Goal: Transaction & Acquisition: Purchase product/service

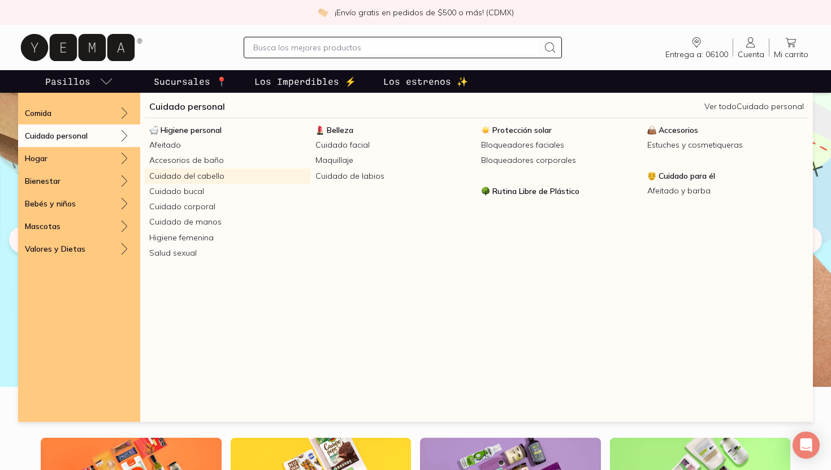
click at [203, 176] on link "Cuidado del cabello" at bounding box center [228, 175] width 166 height 15
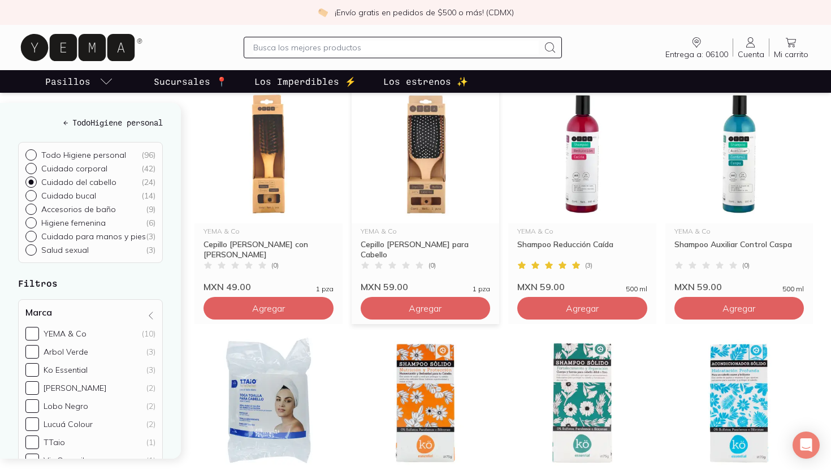
scroll to position [340, 0]
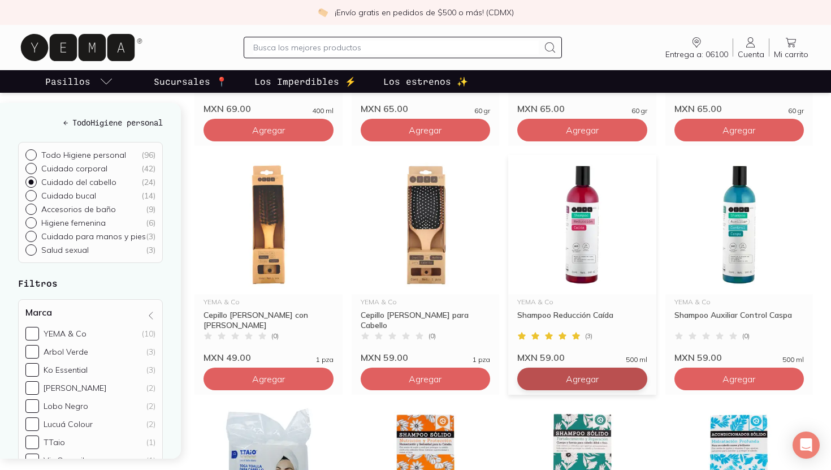
click at [600, 381] on button "Agregar" at bounding box center [582, 378] width 130 height 23
click at [634, 384] on div at bounding box center [635, 379] width 14 height 14
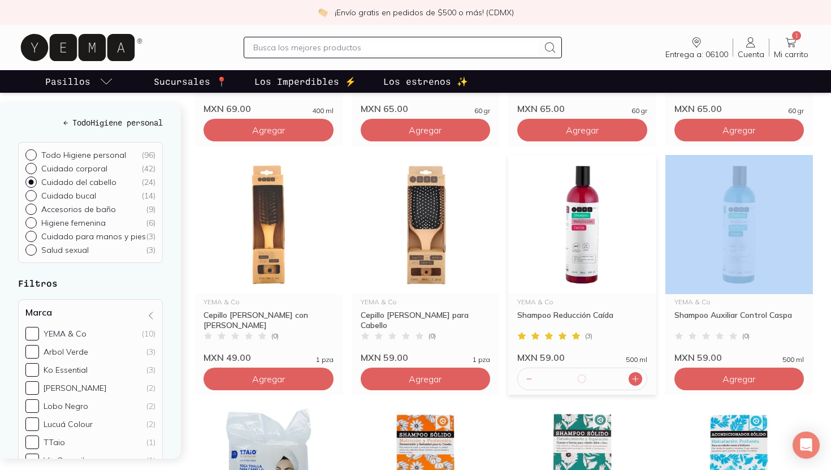
click at [634, 384] on div at bounding box center [635, 379] width 14 height 14
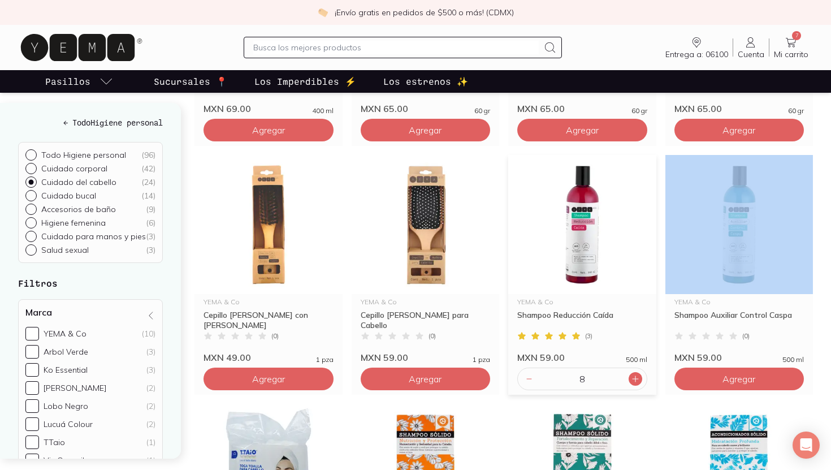
click at [634, 384] on div at bounding box center [635, 379] width 14 height 14
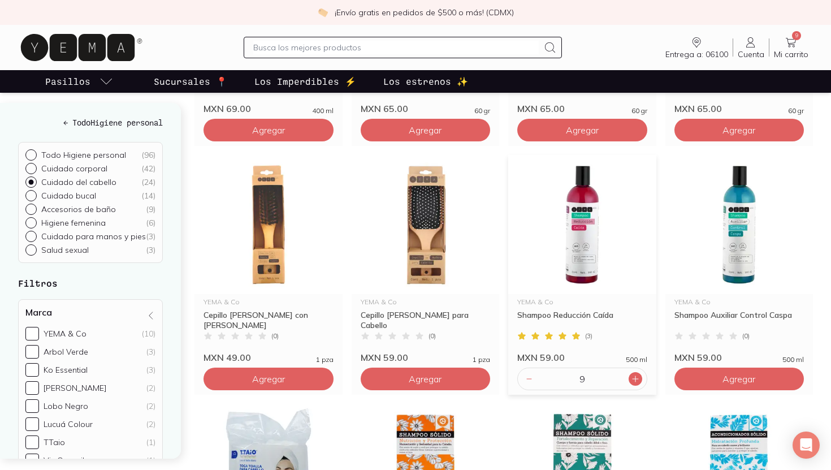
click at [634, 384] on div at bounding box center [635, 379] width 14 height 14
click at [632, 380] on icon at bounding box center [635, 378] width 9 height 9
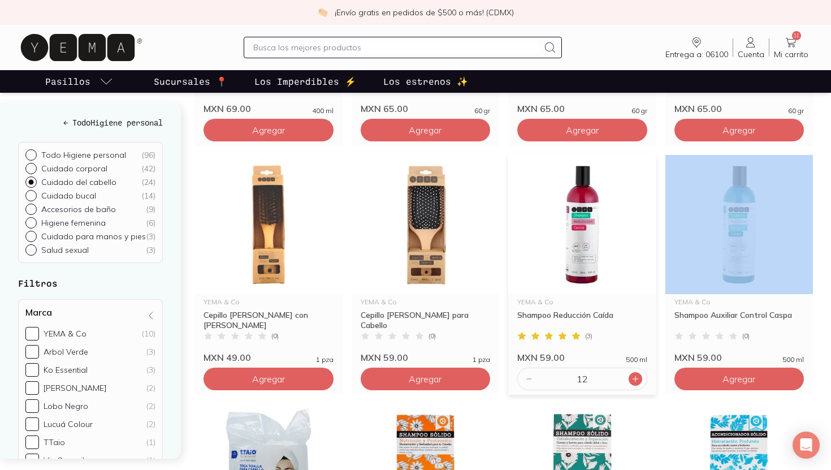
click at [632, 380] on icon at bounding box center [635, 378] width 9 height 9
type input "13"
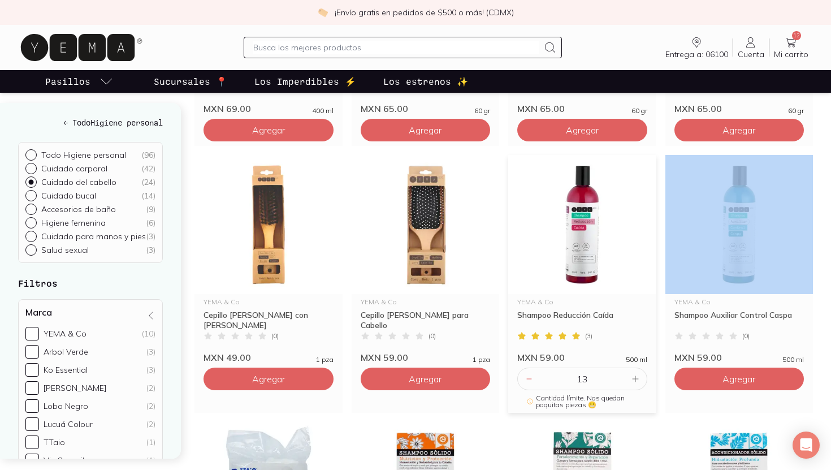
click at [632, 380] on icon at bounding box center [635, 378] width 9 height 9
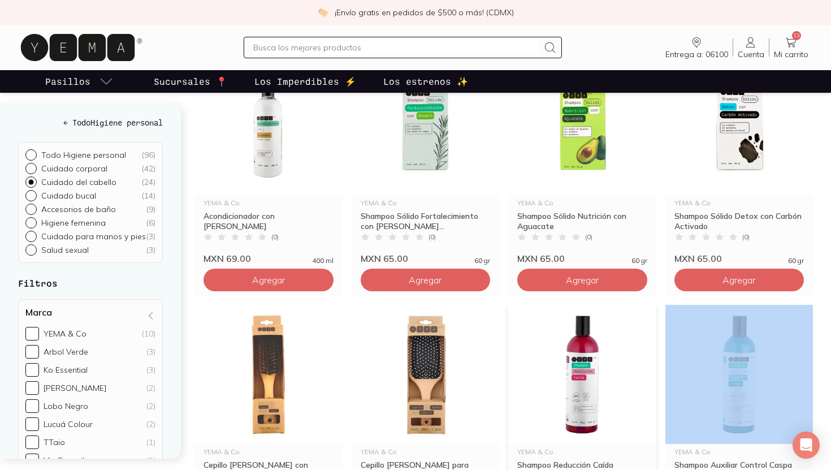
scroll to position [136, 0]
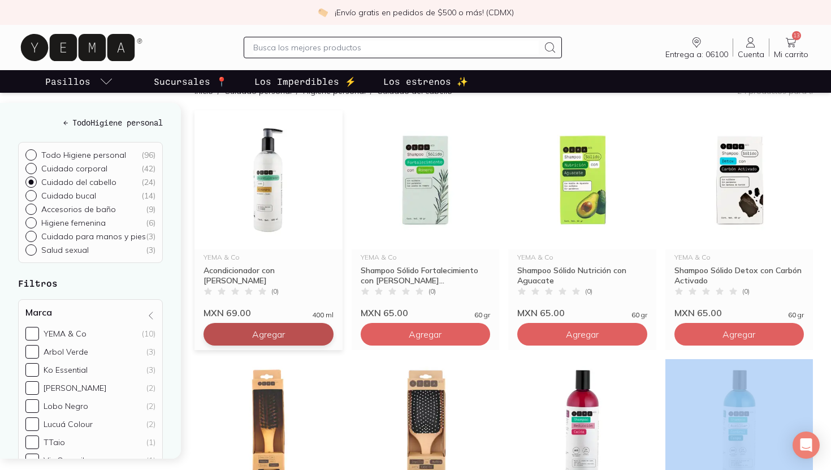
click at [311, 338] on button "Agregar" at bounding box center [268, 334] width 130 height 23
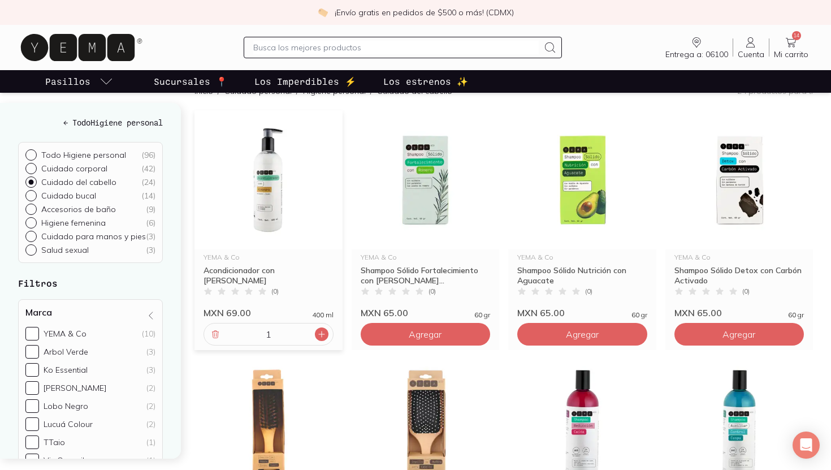
click at [317, 336] on icon at bounding box center [321, 333] width 9 height 9
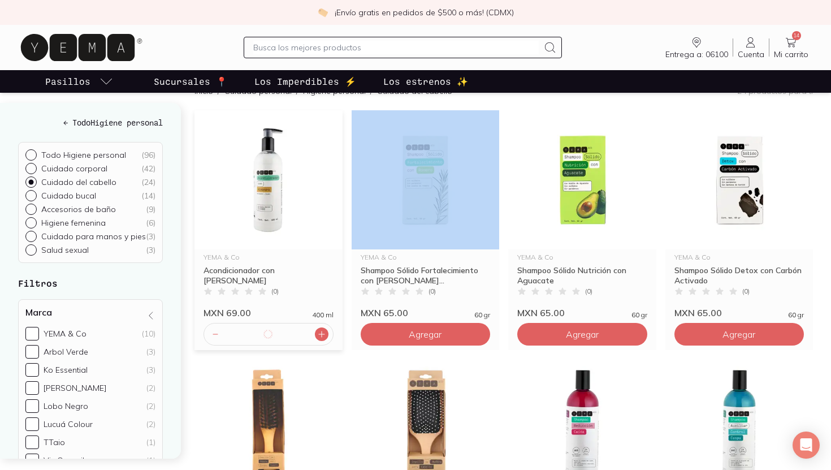
click at [317, 336] on icon at bounding box center [321, 333] width 9 height 9
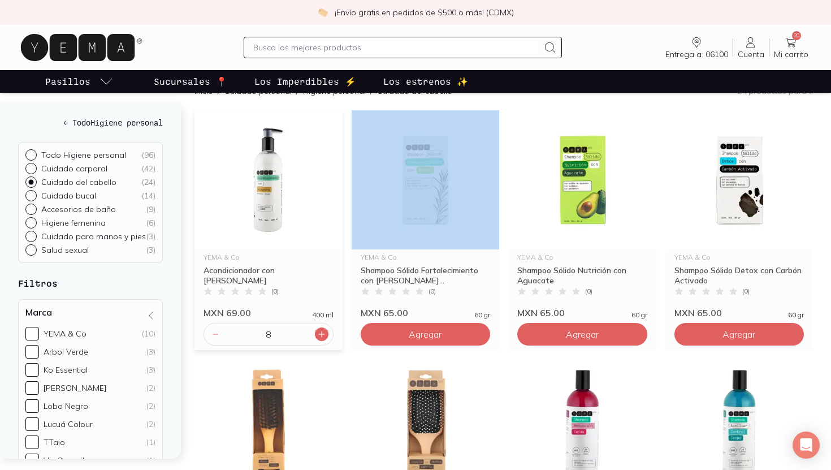
click at [317, 336] on icon at bounding box center [321, 333] width 9 height 9
type input "10"
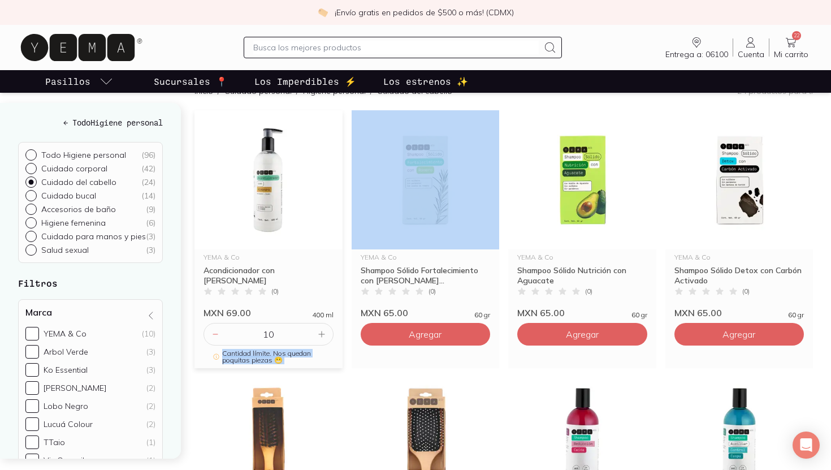
click at [317, 336] on icon at bounding box center [321, 333] width 9 height 9
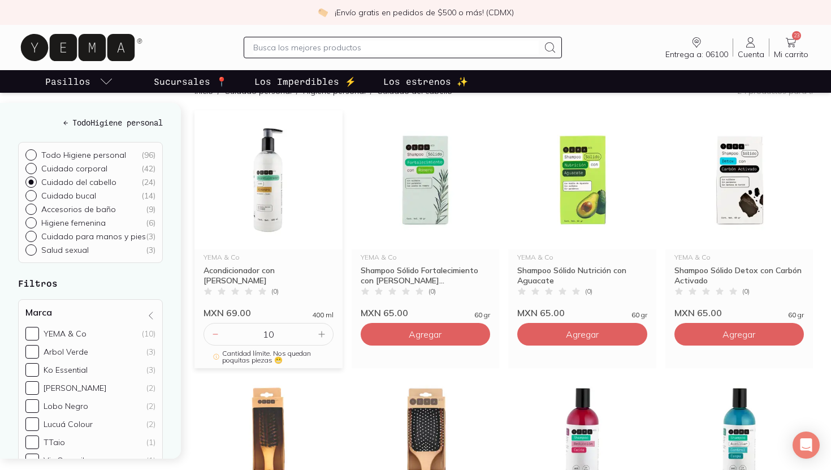
click at [317, 336] on icon at bounding box center [321, 333] width 9 height 9
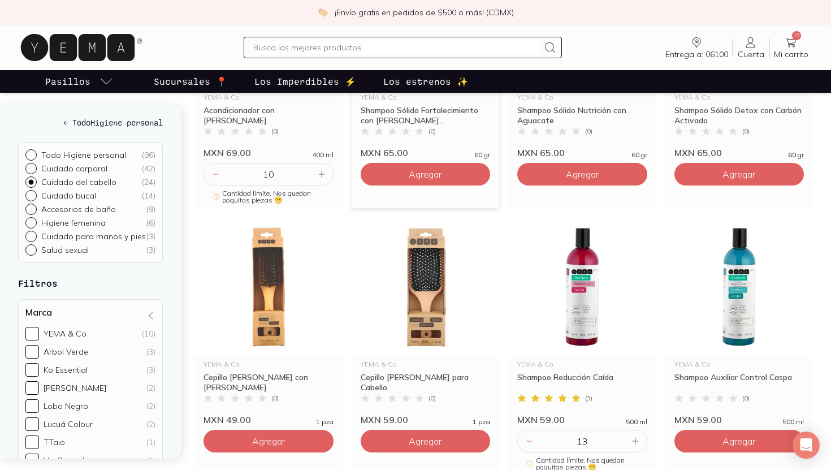
scroll to position [326, 0]
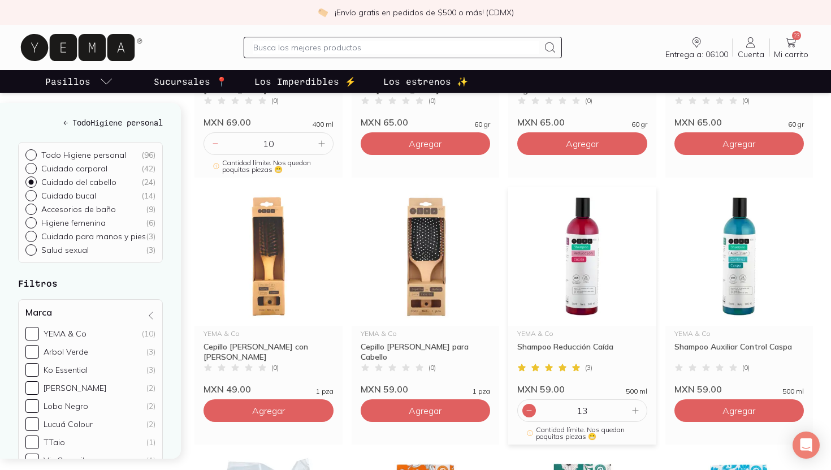
click at [526, 416] on div at bounding box center [529, 410] width 14 height 14
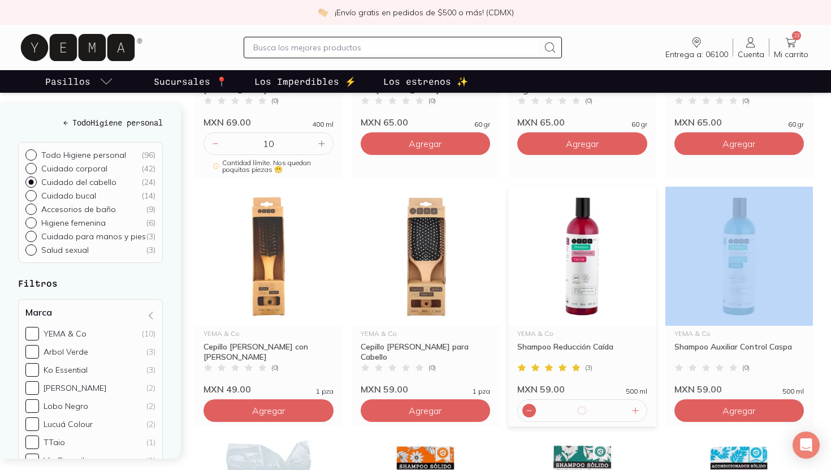
click at [526, 416] on div at bounding box center [529, 410] width 14 height 14
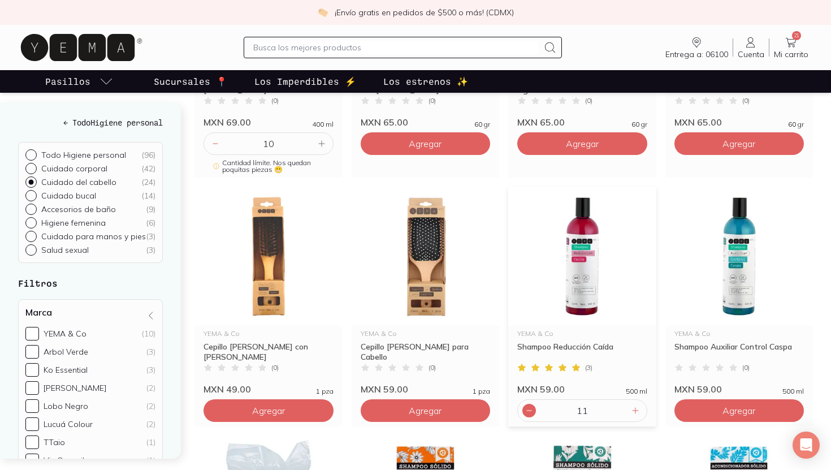
click at [526, 416] on div at bounding box center [529, 410] width 14 height 14
type input "10"
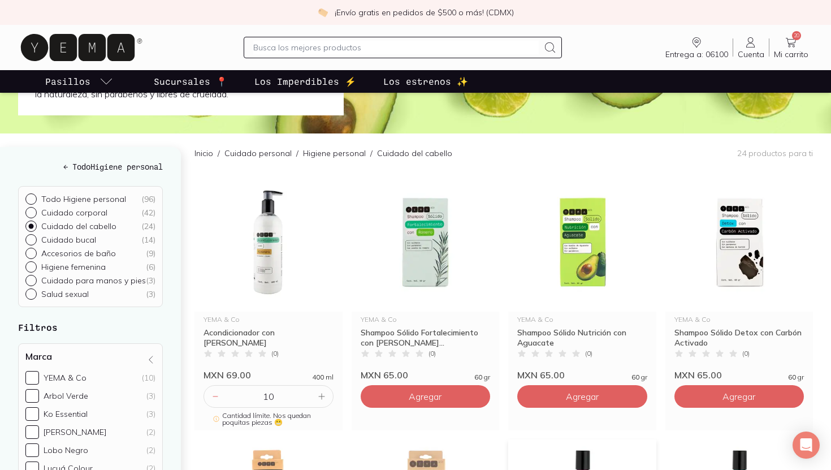
scroll to position [66, 0]
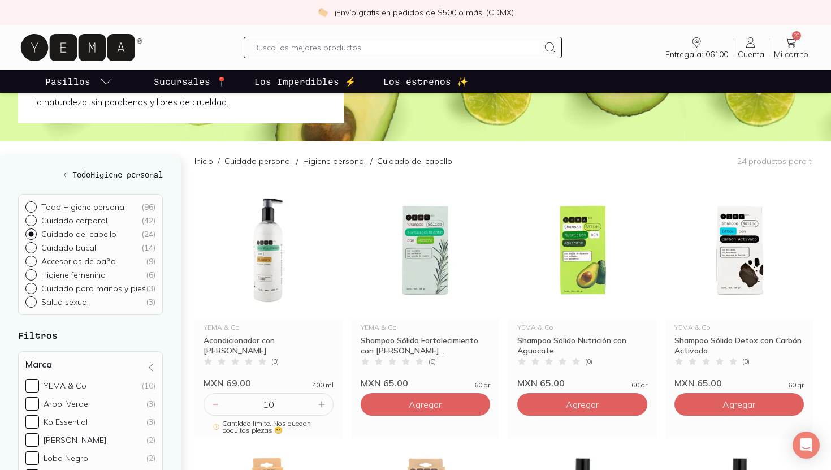
click at [82, 218] on p "Cuidado corporal" at bounding box center [74, 220] width 66 height 10
click at [34, 218] on input "Cuidado corporal ( 42 )" at bounding box center [29, 219] width 9 height 9
radio input "true"
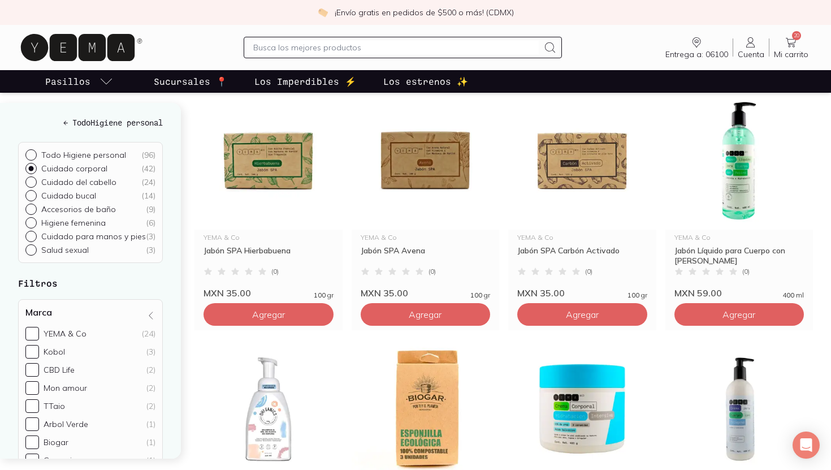
scroll to position [435, 0]
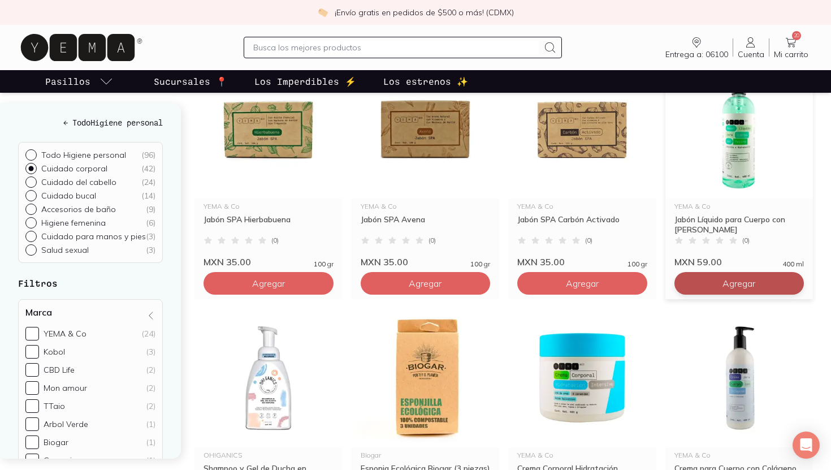
drag, startPoint x: 750, startPoint y: 285, endPoint x: 752, endPoint y: 275, distance: 10.8
click at [752, 275] on button "Agregar" at bounding box center [739, 283] width 130 height 23
click at [794, 282] on icon at bounding box center [791, 283] width 9 height 9
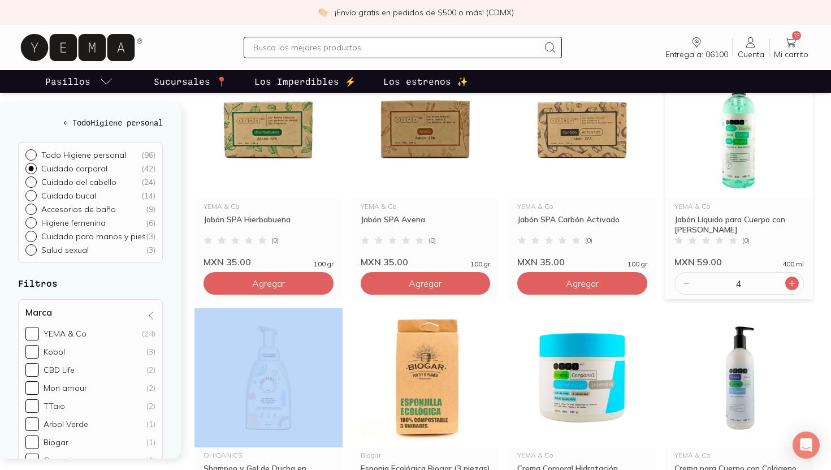
click at [794, 282] on icon at bounding box center [791, 283] width 9 height 9
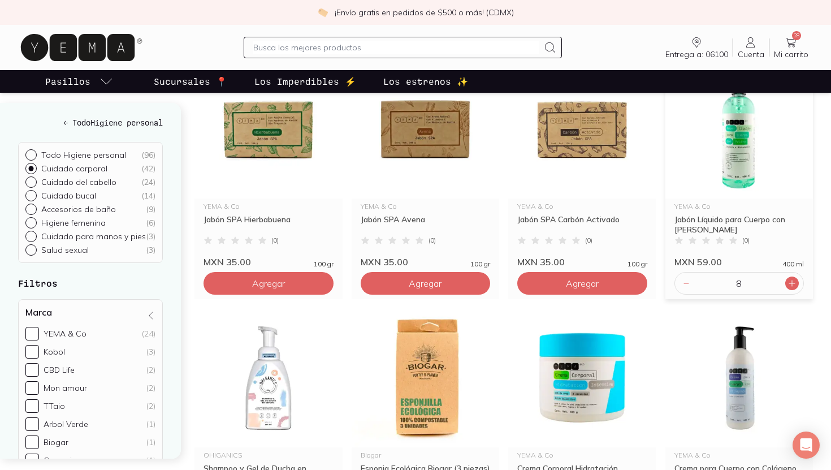
click at [794, 282] on icon at bounding box center [791, 283] width 9 height 9
type input "10"
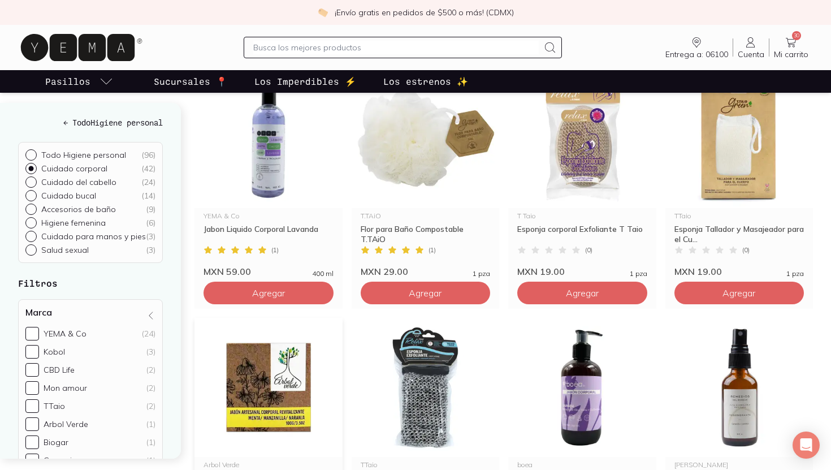
scroll to position [1421, 0]
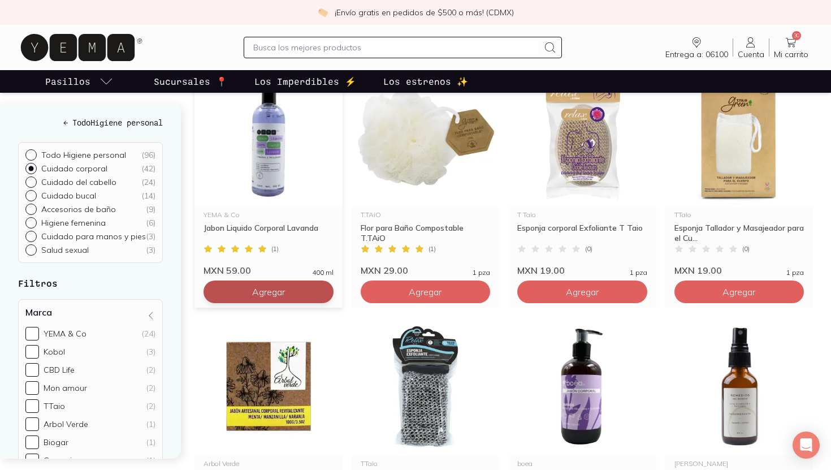
click at [314, 295] on button "Agregar" at bounding box center [268, 291] width 130 height 23
click at [317, 295] on icon at bounding box center [321, 291] width 9 height 9
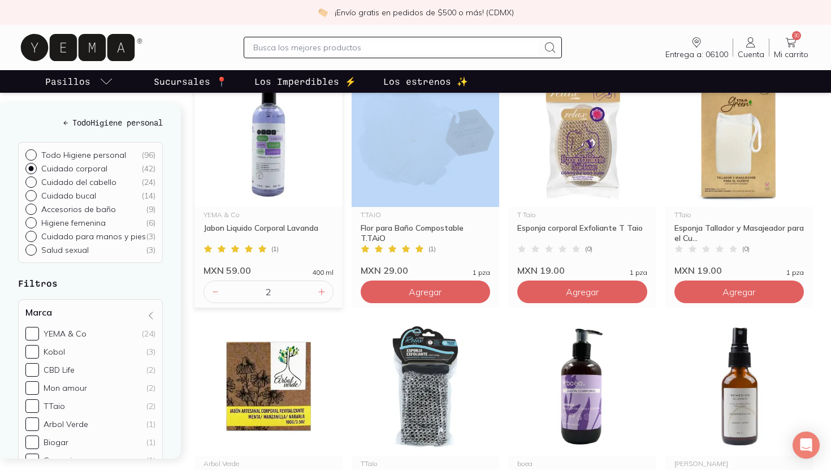
click at [317, 295] on icon at bounding box center [321, 291] width 9 height 9
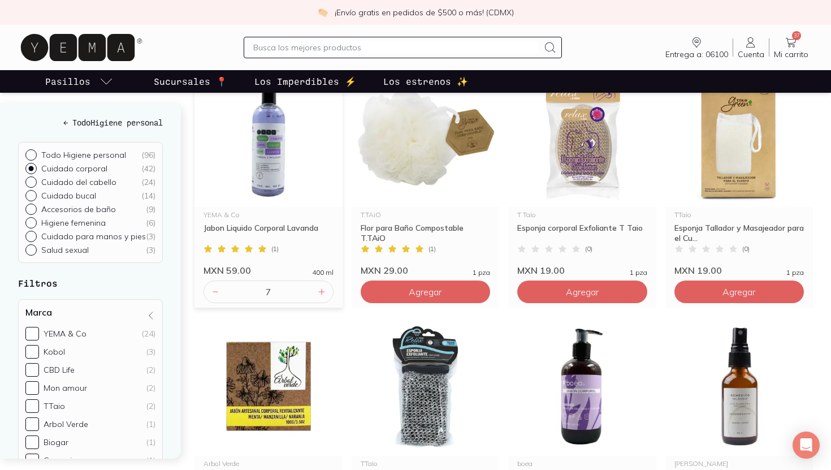
click at [317, 295] on icon at bounding box center [321, 291] width 9 height 9
type input "10"
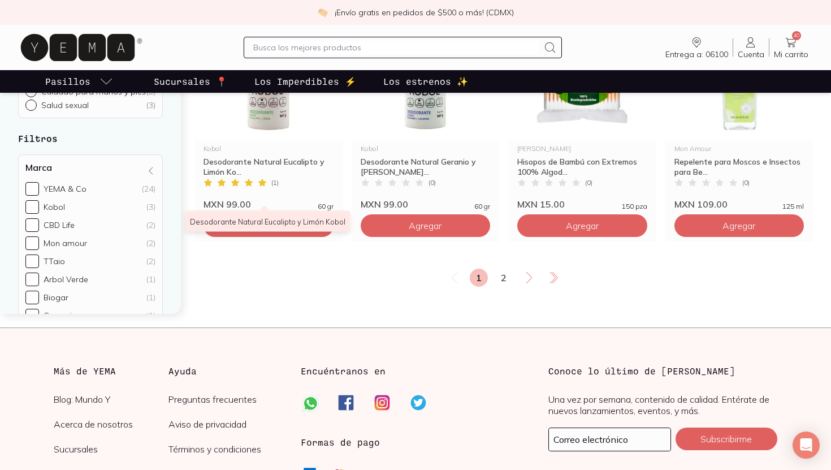
scroll to position [2057, 0]
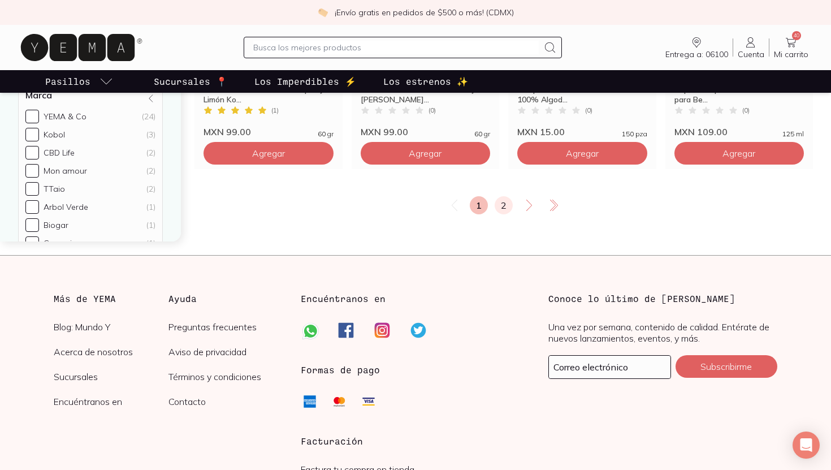
click at [503, 211] on link "2" at bounding box center [503, 205] width 18 height 18
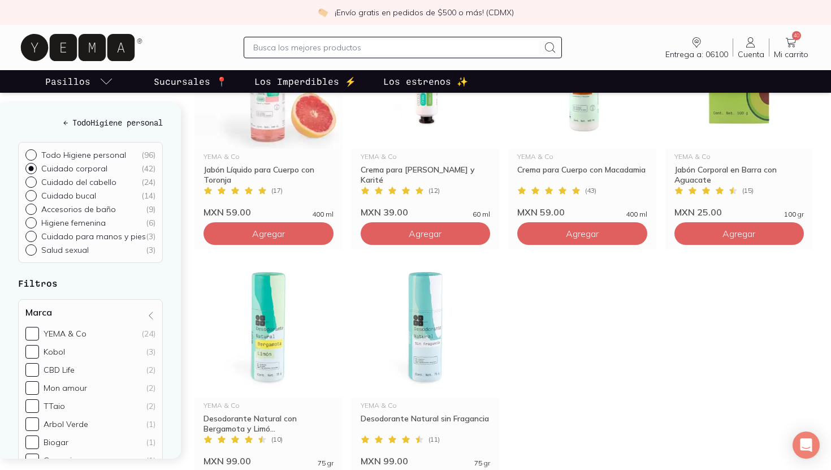
scroll to position [485, 0]
click at [285, 47] on input "text" at bounding box center [395, 48] width 285 height 14
type input "jabon manos"
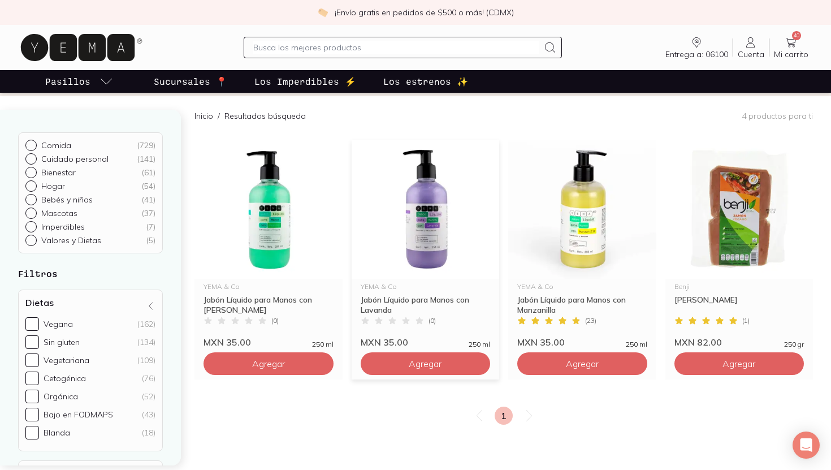
scroll to position [83, 0]
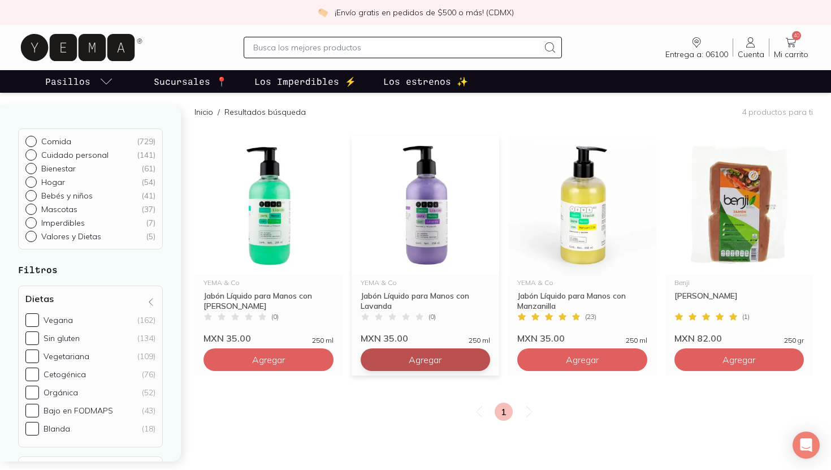
click at [476, 362] on button "Agregar" at bounding box center [426, 359] width 130 height 23
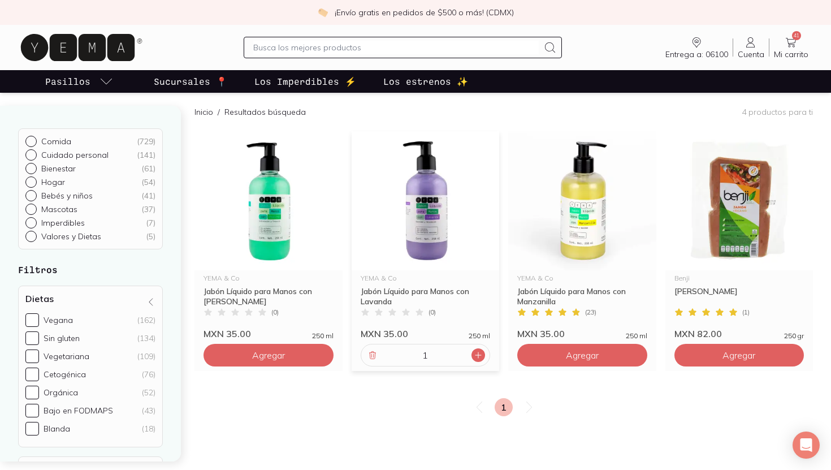
click at [477, 358] on icon at bounding box center [478, 354] width 9 height 9
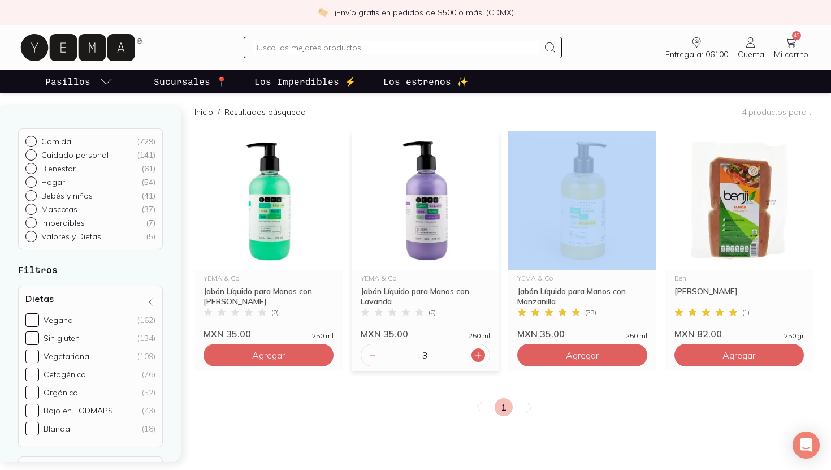
click at [477, 358] on icon at bounding box center [478, 354] width 9 height 9
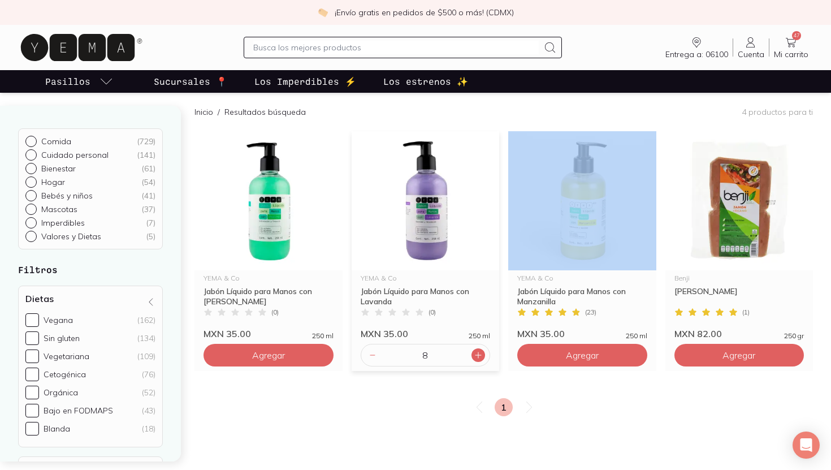
click at [477, 358] on icon at bounding box center [478, 354] width 9 height 9
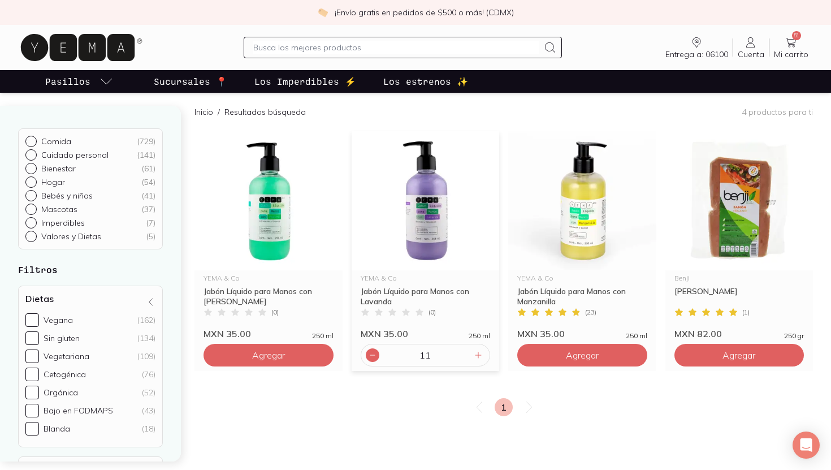
click at [368, 357] on icon at bounding box center [372, 354] width 9 height 9
type input "10"
click at [628, 358] on button "Agregar" at bounding box center [582, 355] width 130 height 23
click at [635, 355] on icon at bounding box center [635, 355] width 6 height 6
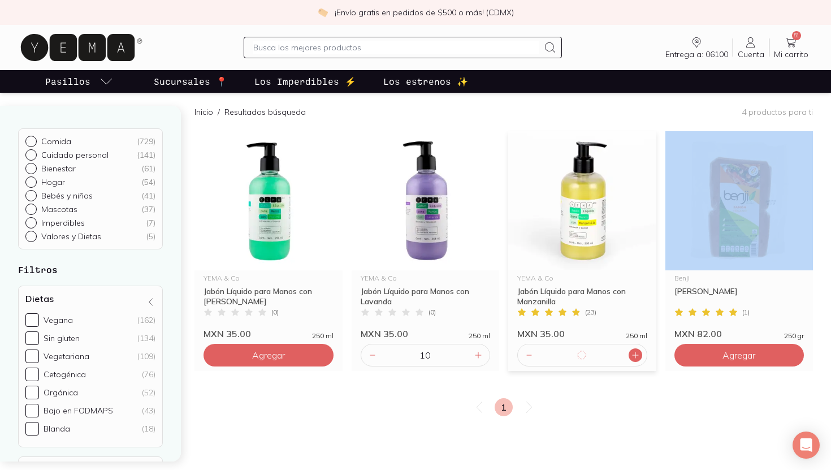
click at [635, 355] on icon at bounding box center [635, 355] width 6 height 6
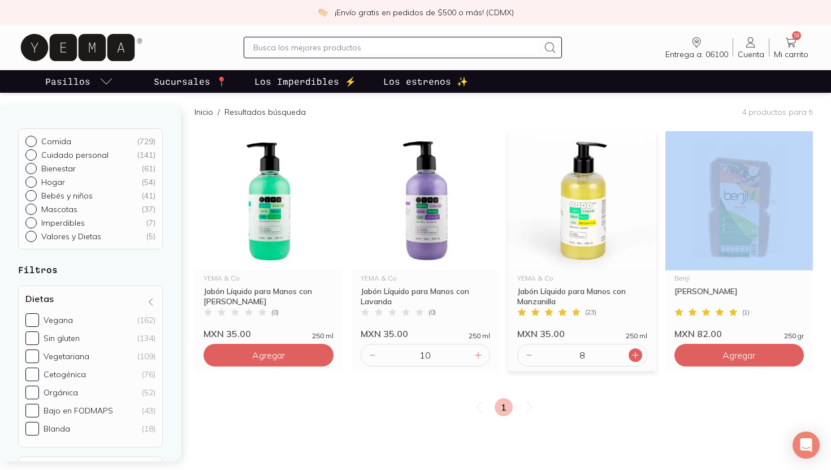
click at [635, 355] on icon at bounding box center [635, 355] width 6 height 6
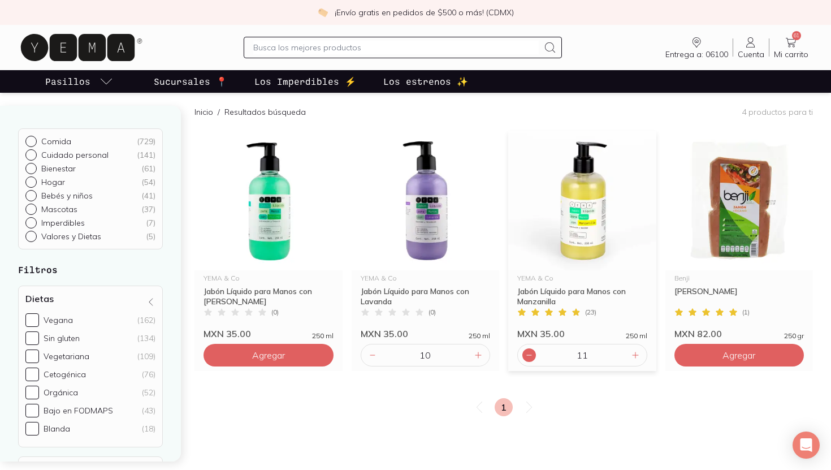
click at [531, 359] on div at bounding box center [529, 355] width 14 height 14
type input "10"
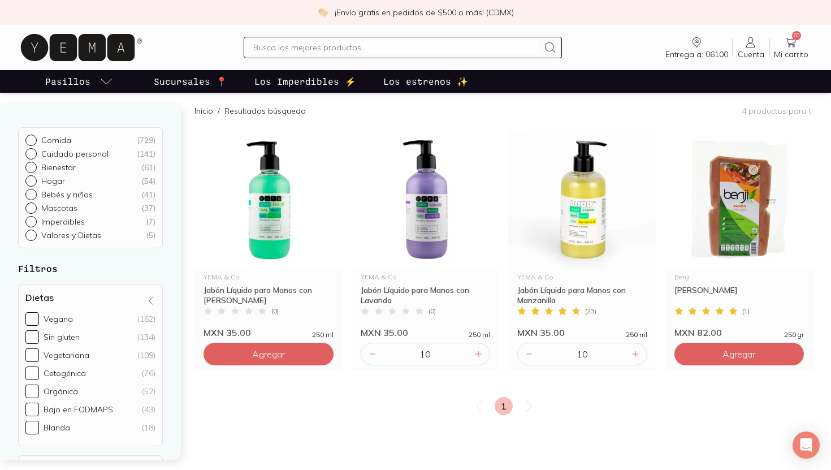
scroll to position [0, 0]
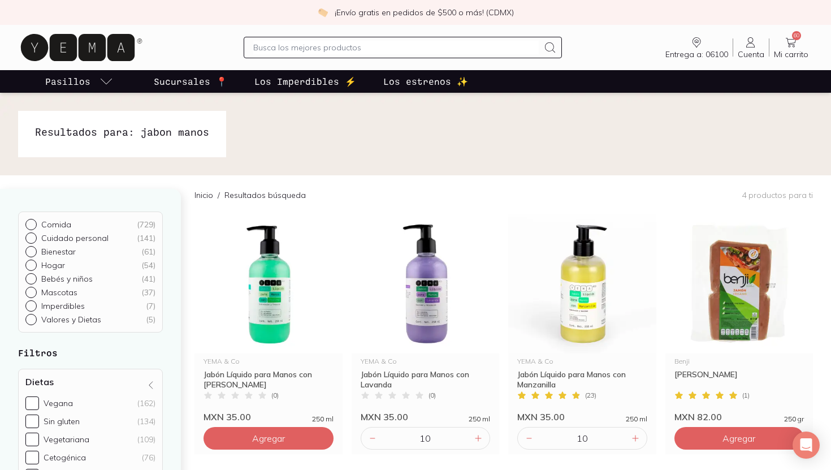
click at [297, 47] on input "text" at bounding box center [395, 48] width 285 height 14
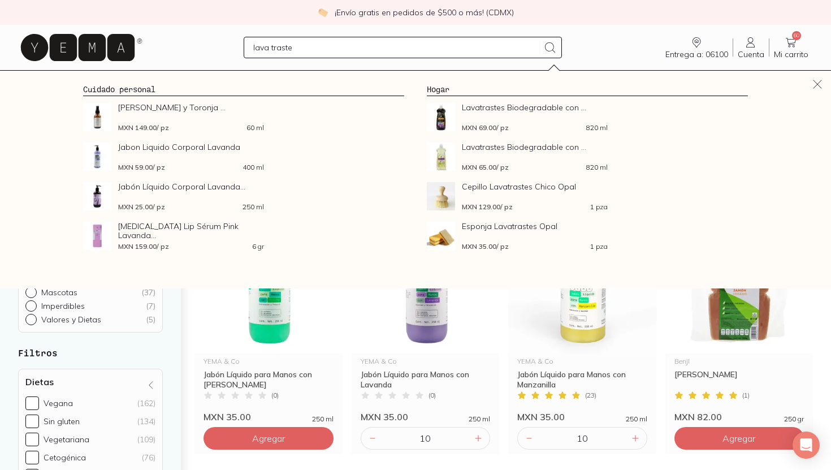
type input "lava trastes"
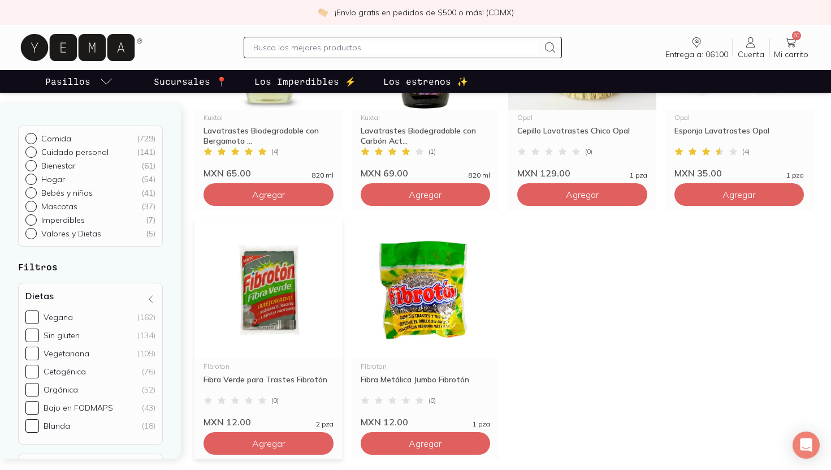
scroll to position [315, 0]
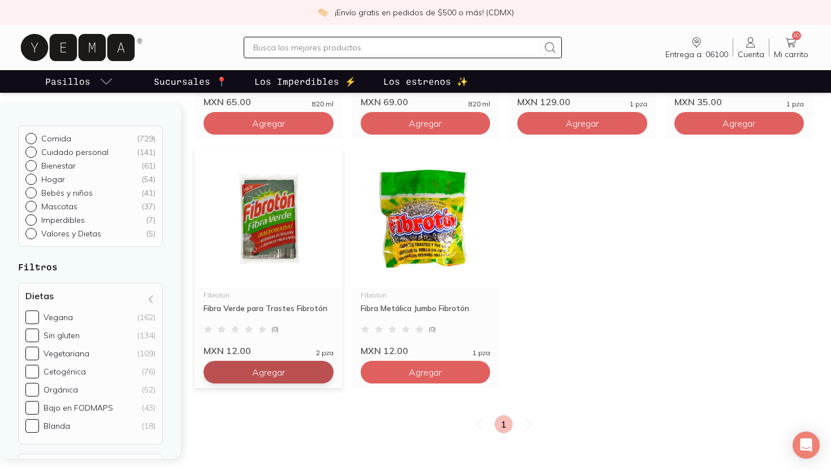
click at [322, 373] on button "Agregar" at bounding box center [268, 372] width 130 height 23
click at [323, 374] on icon at bounding box center [321, 371] width 9 height 9
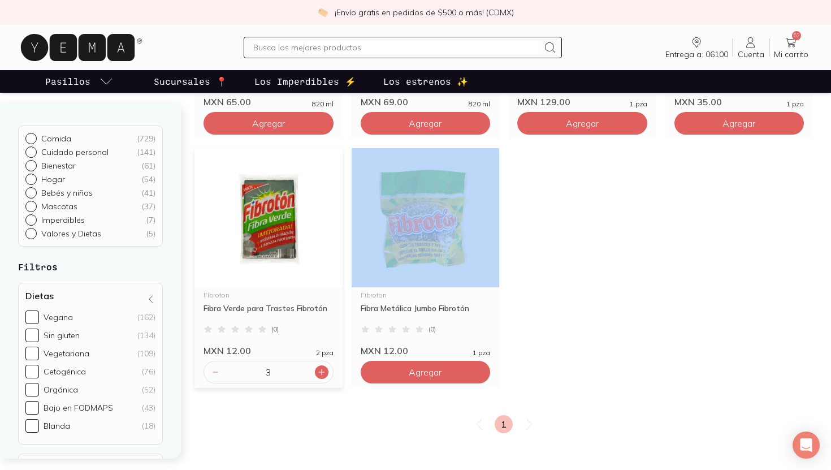
click at [323, 374] on icon at bounding box center [321, 371] width 9 height 9
type input "4"
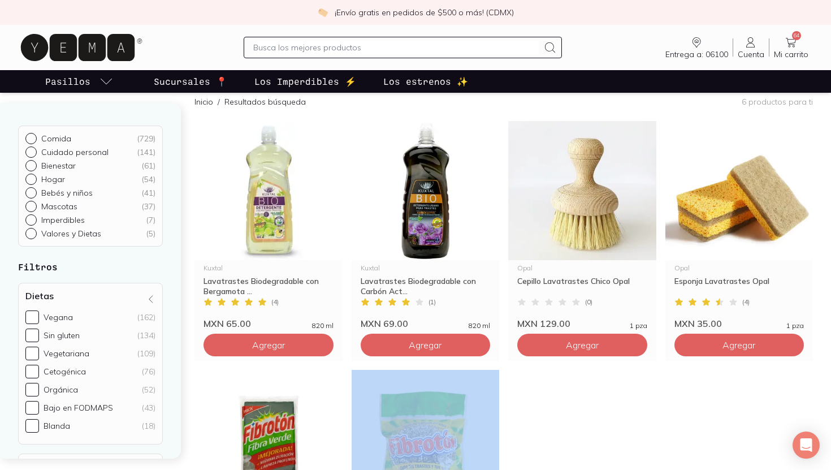
scroll to position [94, 0]
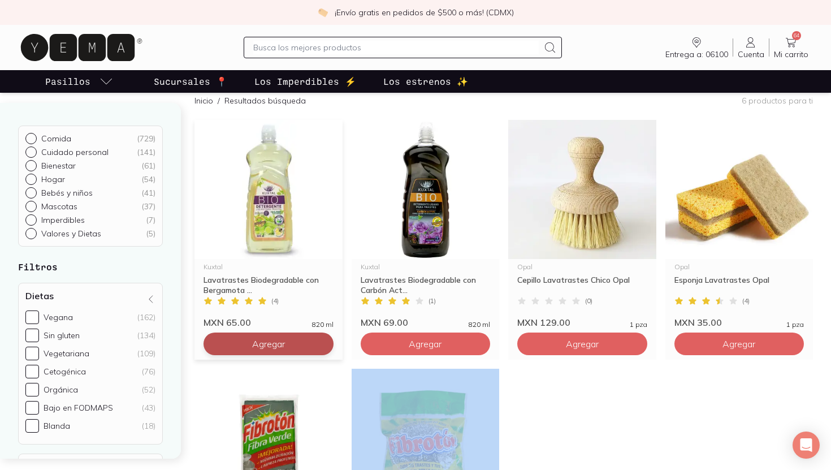
click at [323, 346] on button "Agregar" at bounding box center [268, 343] width 130 height 23
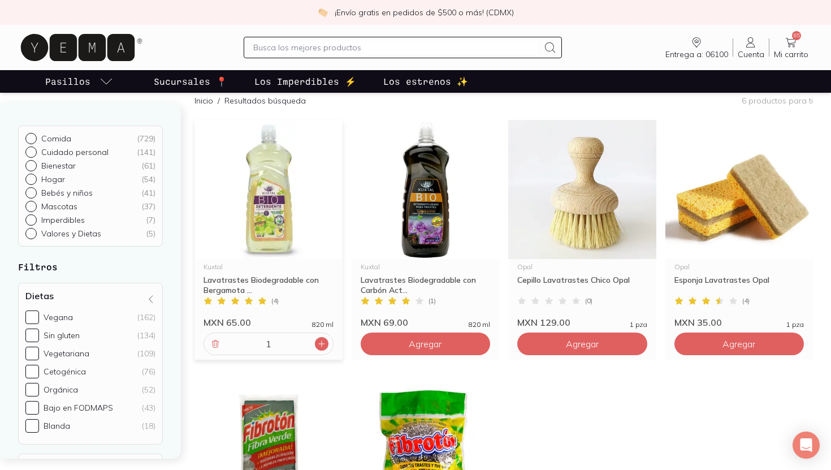
click at [318, 343] on icon at bounding box center [321, 343] width 9 height 9
type input "5"
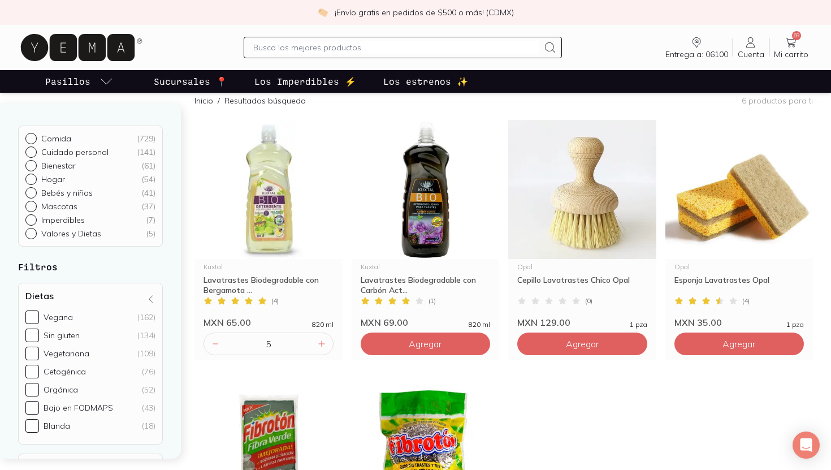
click at [295, 47] on input "text" at bounding box center [395, 48] width 285 height 14
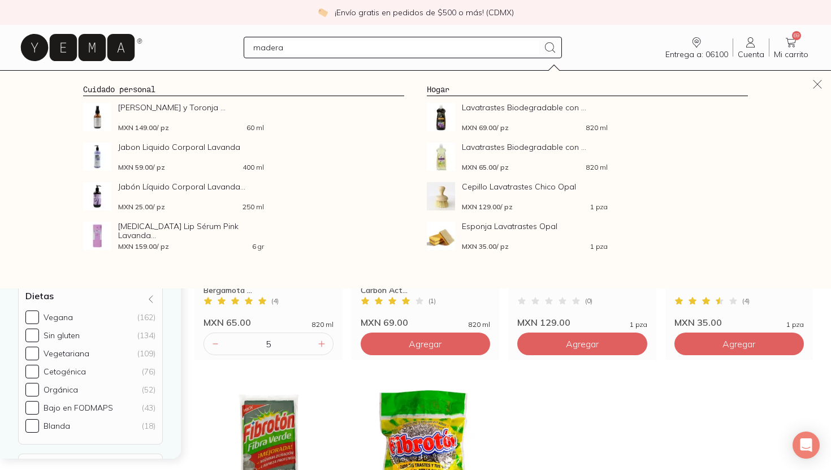
type input "madera"
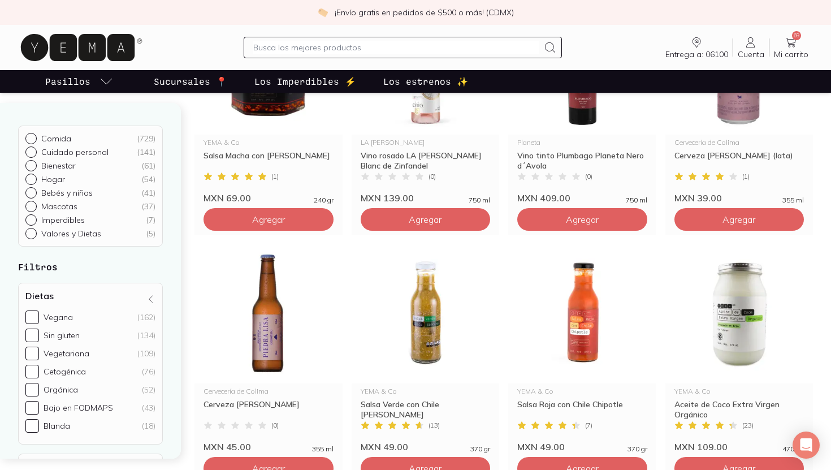
scroll to position [1375, 0]
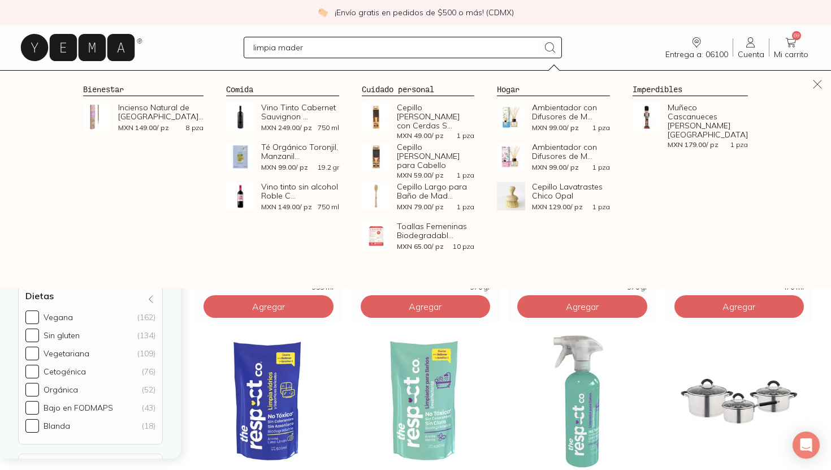
type input "limpia madera"
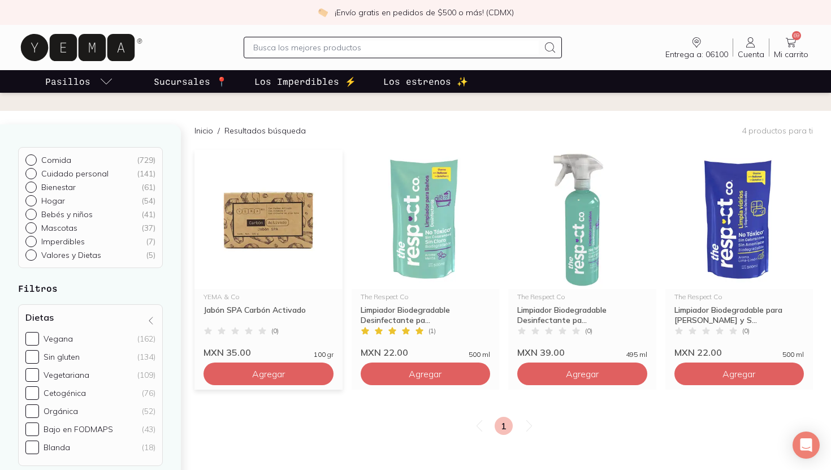
scroll to position [63, 0]
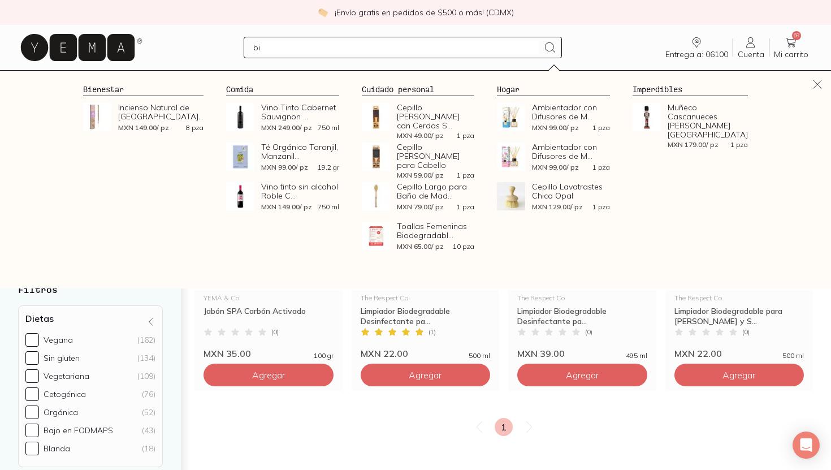
type input "b"
type input "vinagre"
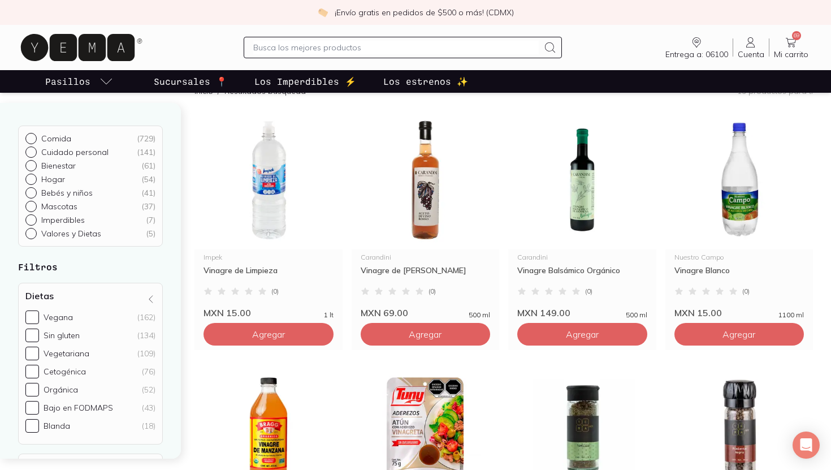
scroll to position [117, 0]
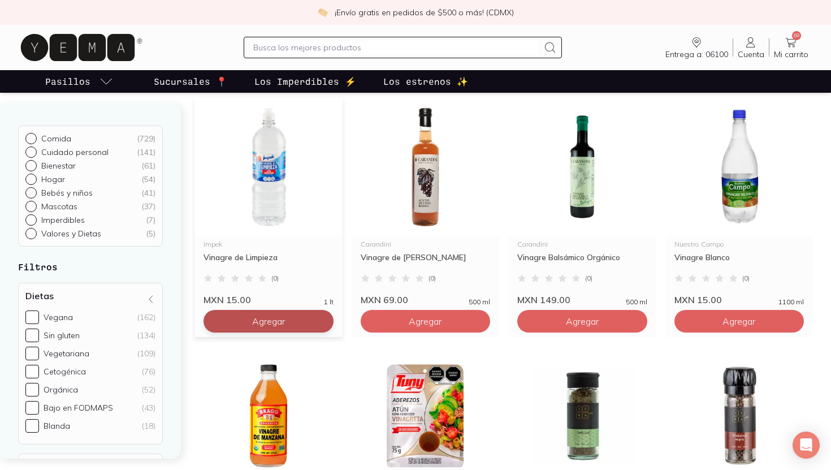
click at [309, 322] on button "Agregar" at bounding box center [268, 321] width 130 height 23
click at [315, 324] on div "1" at bounding box center [268, 321] width 130 height 23
click at [319, 324] on icon at bounding box center [321, 320] width 9 height 9
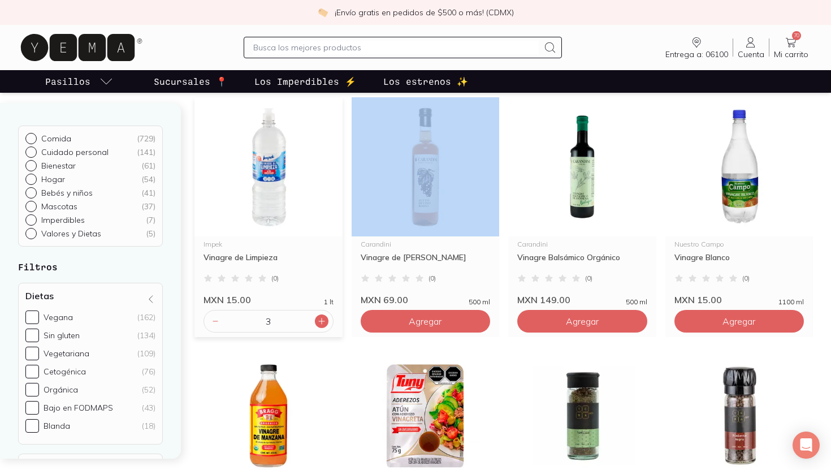
click at [319, 324] on icon at bounding box center [321, 320] width 9 height 9
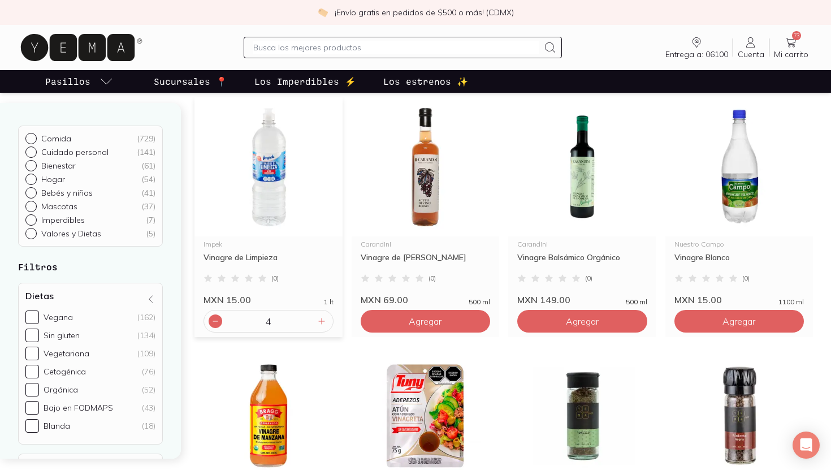
click at [211, 322] on icon at bounding box center [215, 320] width 9 height 9
type input "3"
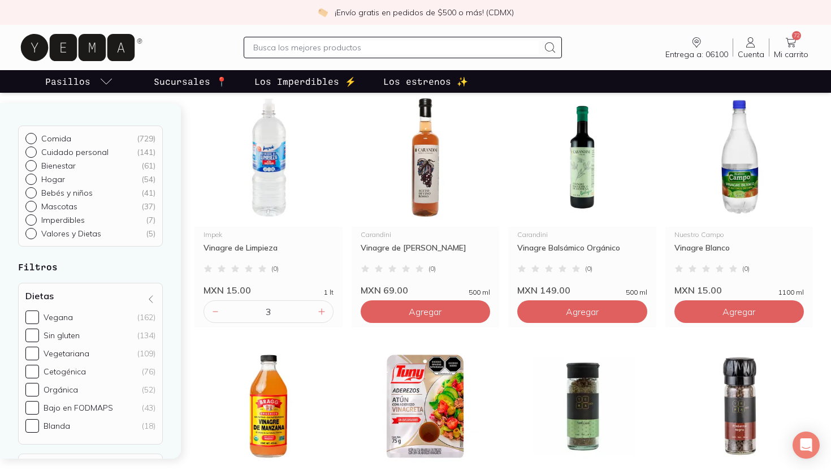
scroll to position [0, 0]
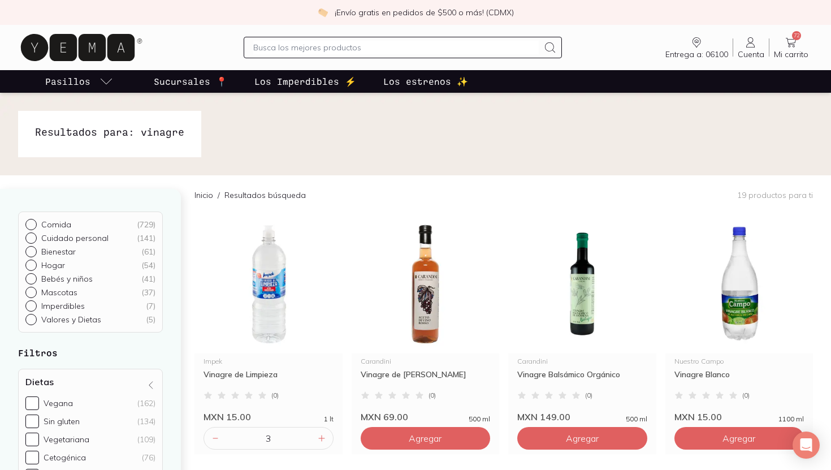
click at [794, 49] on link "72 Mi carrito Carrito" at bounding box center [791, 48] width 44 height 24
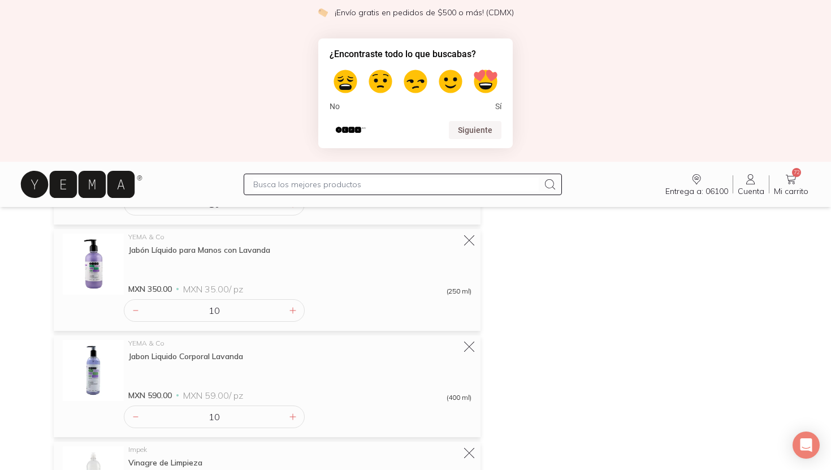
scroll to position [762, 0]
click at [133, 420] on icon at bounding box center [135, 418] width 9 height 9
click at [134, 420] on icon at bounding box center [135, 418] width 9 height 9
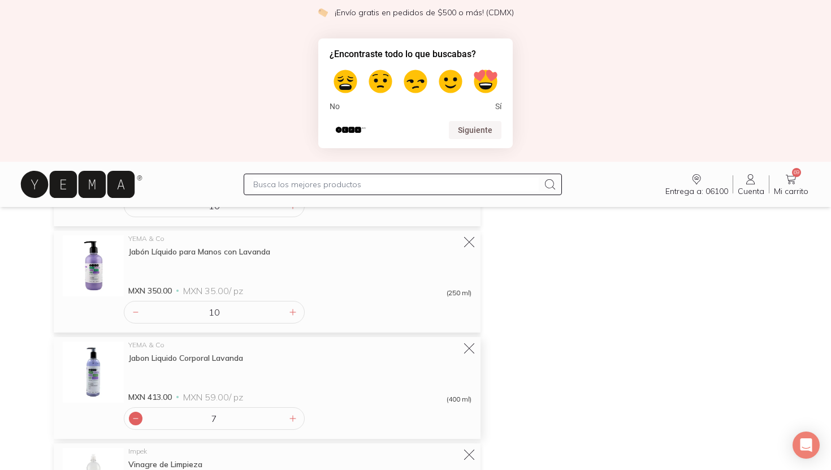
type input "6"
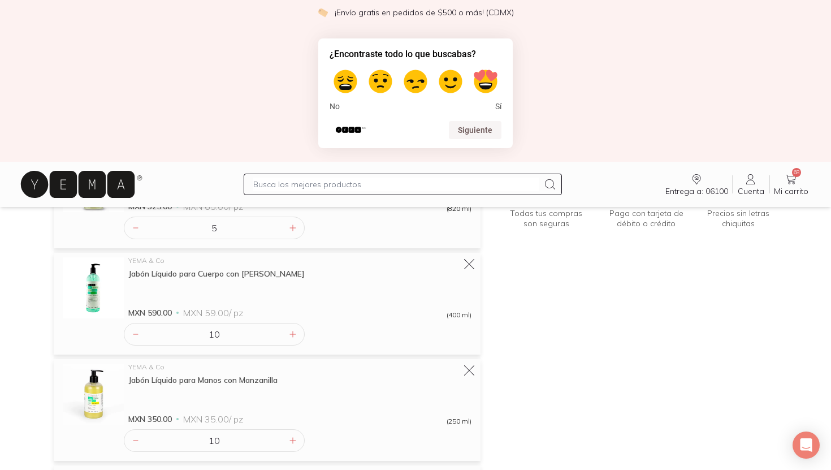
scroll to position [190, 0]
click at [133, 334] on icon at bounding box center [135, 336] width 9 height 9
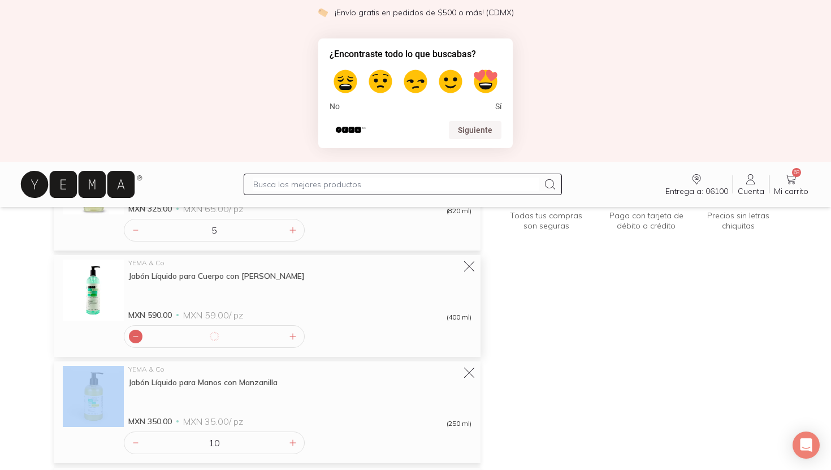
click at [133, 334] on icon at bounding box center [135, 336] width 9 height 9
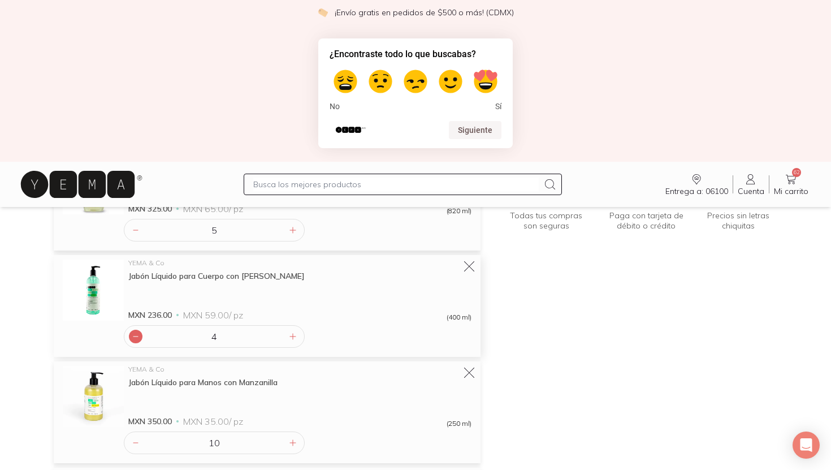
click at [133, 334] on icon at bounding box center [135, 336] width 9 height 9
click at [290, 335] on icon at bounding box center [292, 336] width 9 height 9
type input "5"
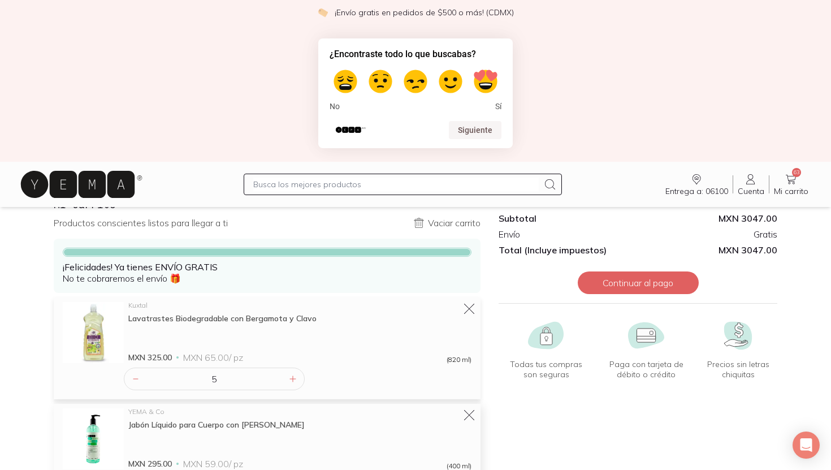
scroll to position [0, 0]
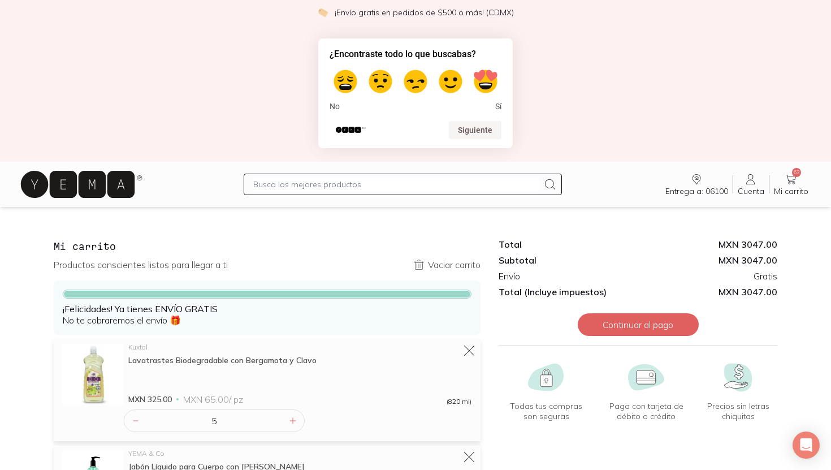
click at [86, 185] on icon at bounding box center [78, 183] width 114 height 27
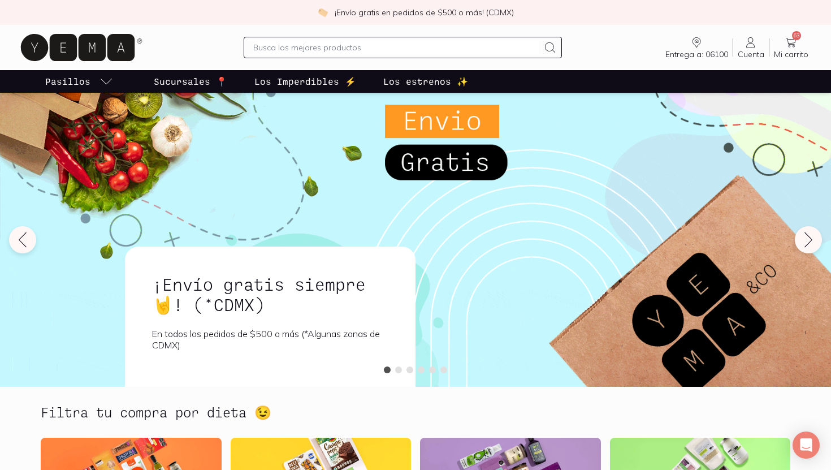
click at [289, 48] on input "text" at bounding box center [395, 48] width 285 height 14
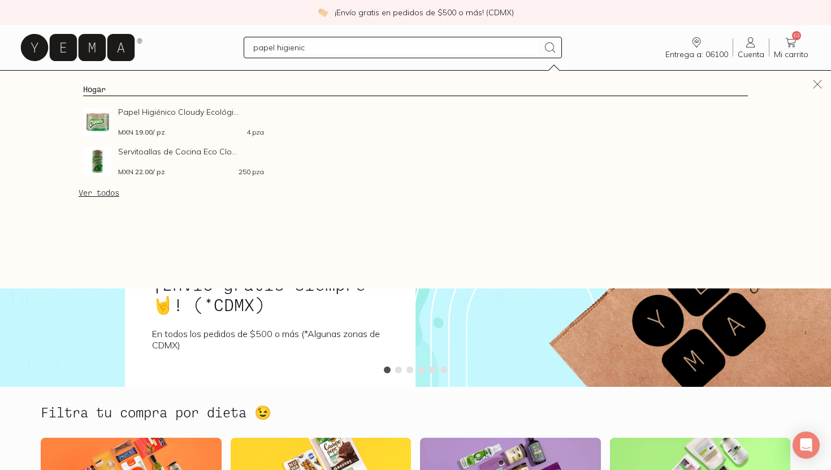
type input "papel higienico"
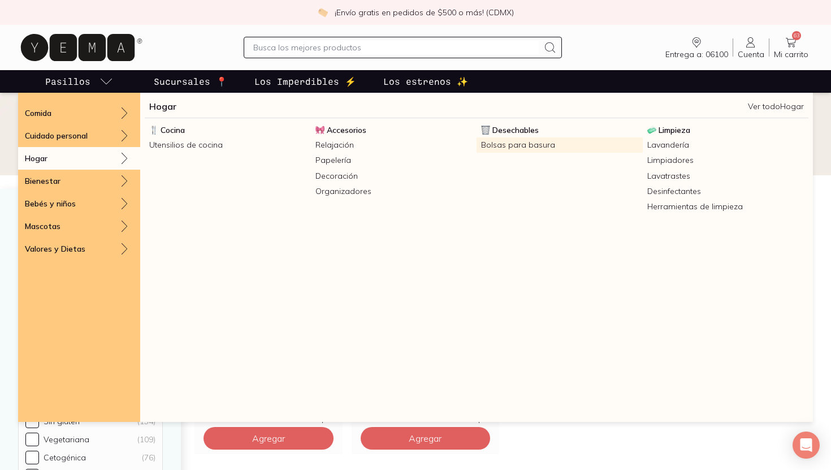
click at [516, 146] on link "Bolsas para basura" at bounding box center [559, 144] width 166 height 15
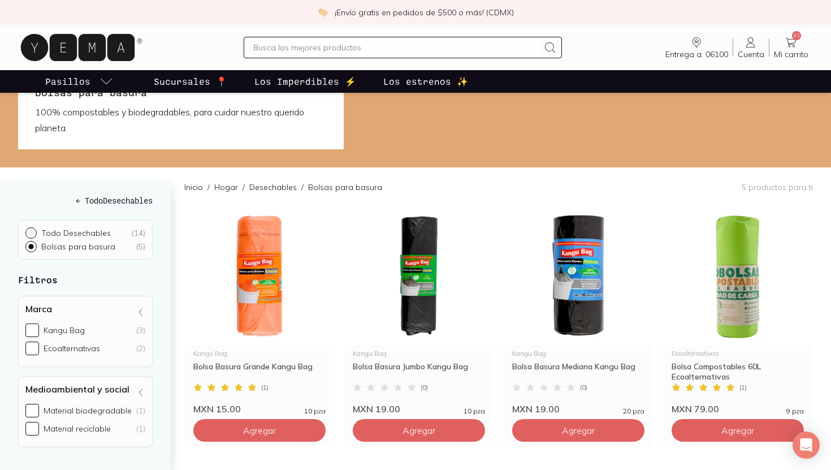
scroll to position [83, 0]
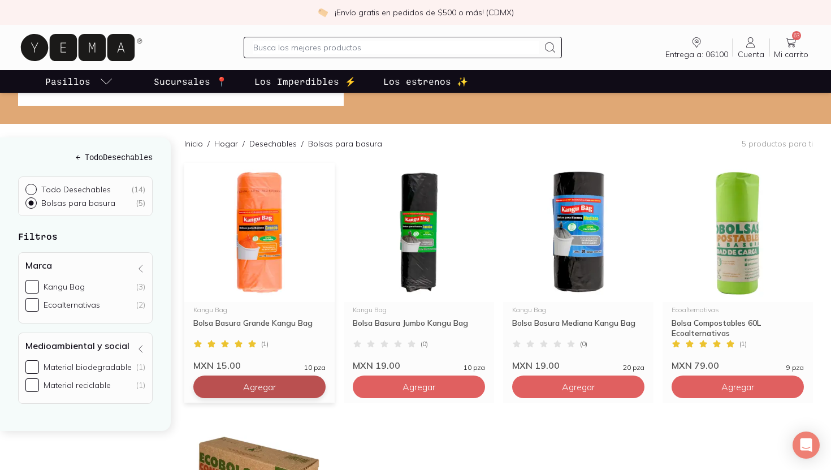
click at [312, 388] on button "Agregar" at bounding box center [259, 386] width 132 height 23
click at [312, 388] on icon at bounding box center [313, 386] width 9 height 9
type input "2"
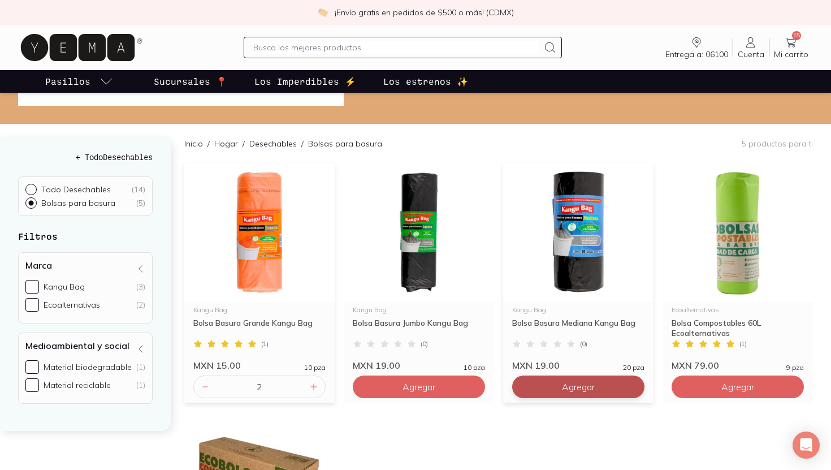
click at [595, 387] on button "Agregar" at bounding box center [578, 386] width 132 height 23
click at [633, 387] on icon at bounding box center [632, 387] width 6 height 6
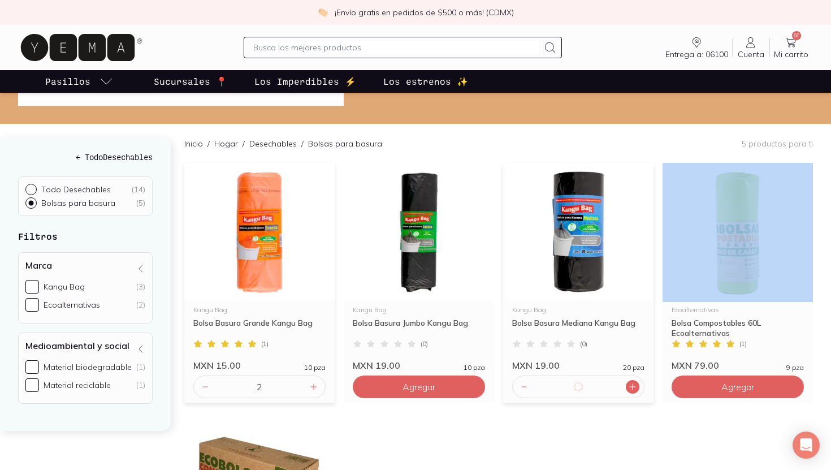
click at [633, 387] on icon at bounding box center [632, 387] width 6 height 6
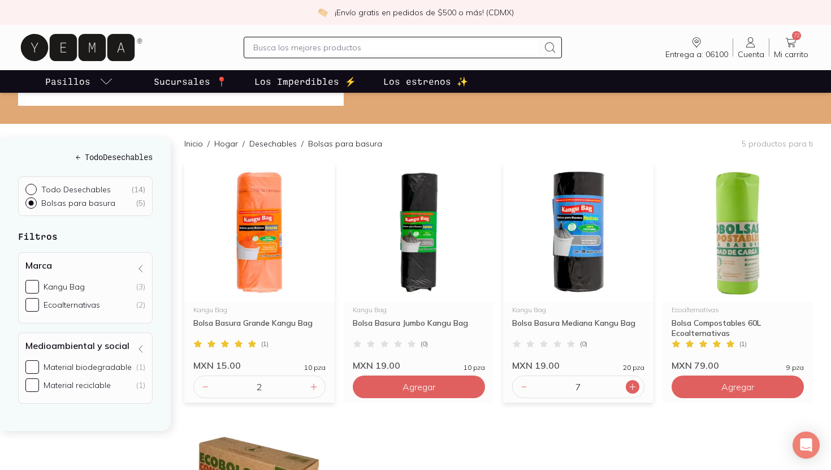
click at [636, 389] on div at bounding box center [633, 387] width 14 height 14
type input "8"
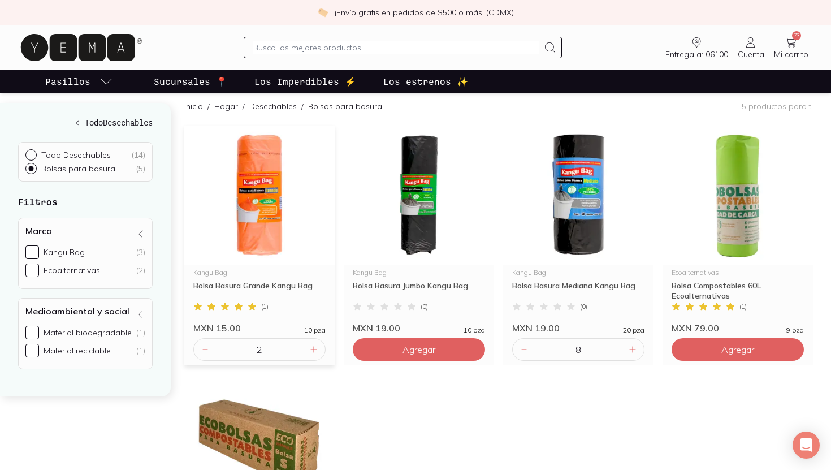
scroll to position [0, 0]
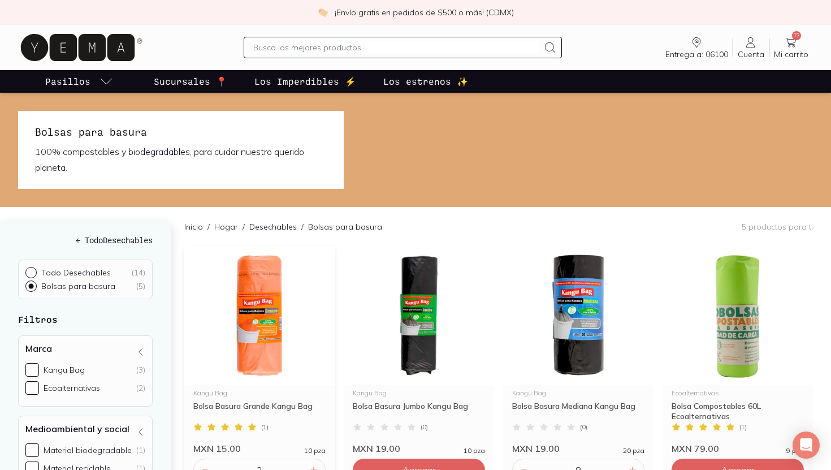
click at [789, 41] on icon at bounding box center [791, 43] width 14 height 14
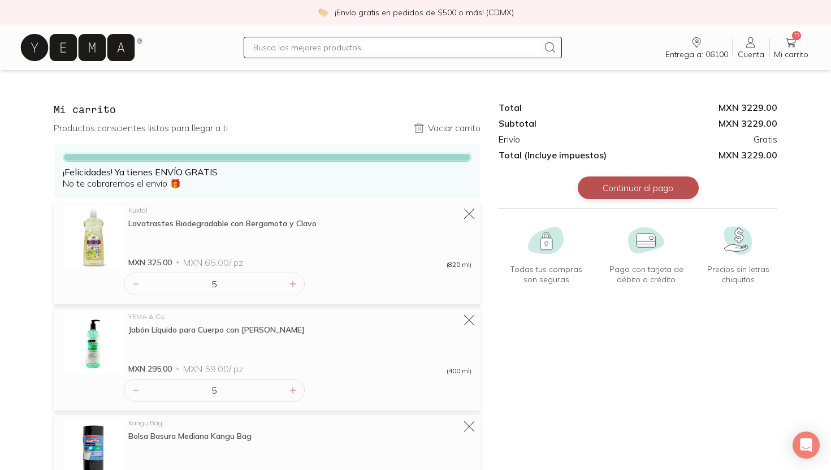
click at [629, 187] on button "Continuar al pago" at bounding box center [637, 187] width 121 height 23
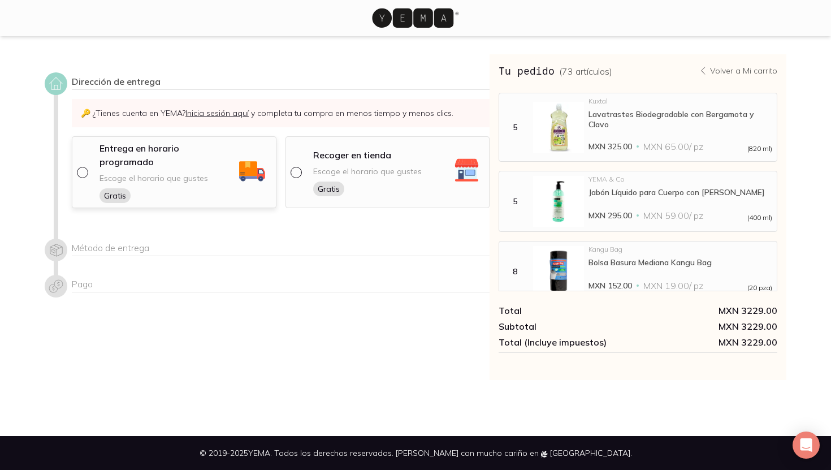
click at [86, 167] on div at bounding box center [85, 172] width 16 height 11
click at [86, 167] on input "radio" at bounding box center [81, 171] width 9 height 9
radio input "true"
select select "204"
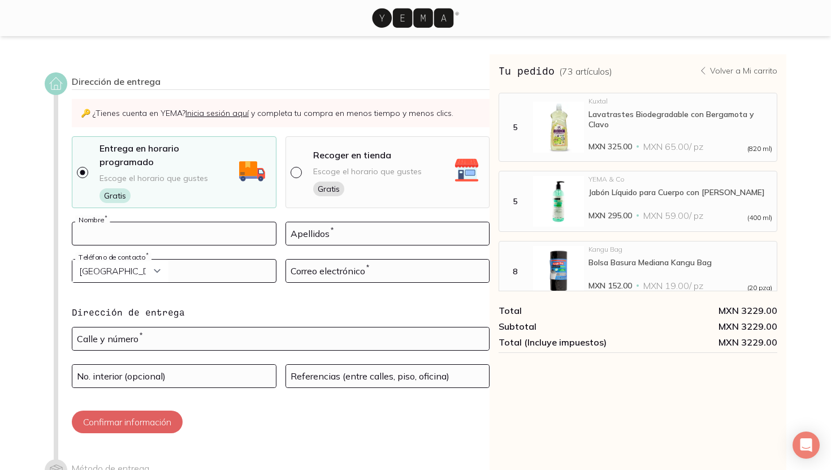
click at [210, 222] on input at bounding box center [173, 233] width 203 height 23
type input "[PERSON_NAME]"
type input "MATERAN"
select select "52"
type input "5540824779"
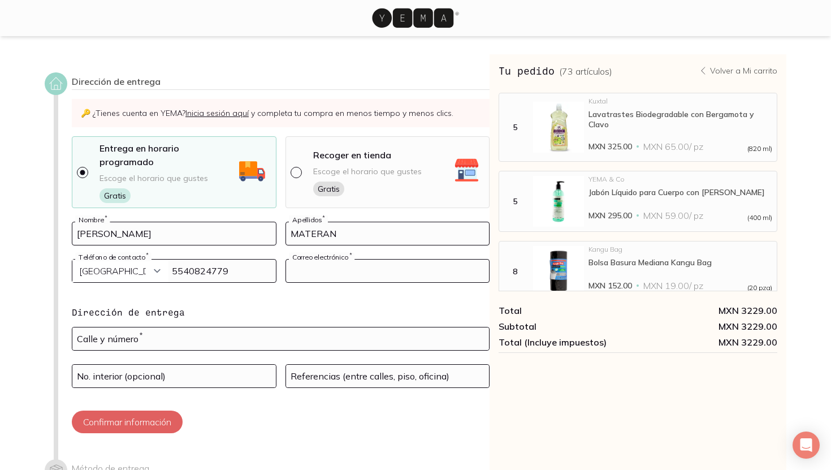
type input "[PERSON_NAME][EMAIL_ADDRESS][PERSON_NAME][DOMAIN_NAME]"
click at [129, 259] on select "Curazao (+5999) [GEOGRAPHIC_DATA] (+1876) [GEOGRAPHIC_DATA][PERSON_NAME][PERSON…" at bounding box center [120, 270] width 96 height 23
select select "204"
click at [220, 327] on input "text" at bounding box center [280, 338] width 416 height 23
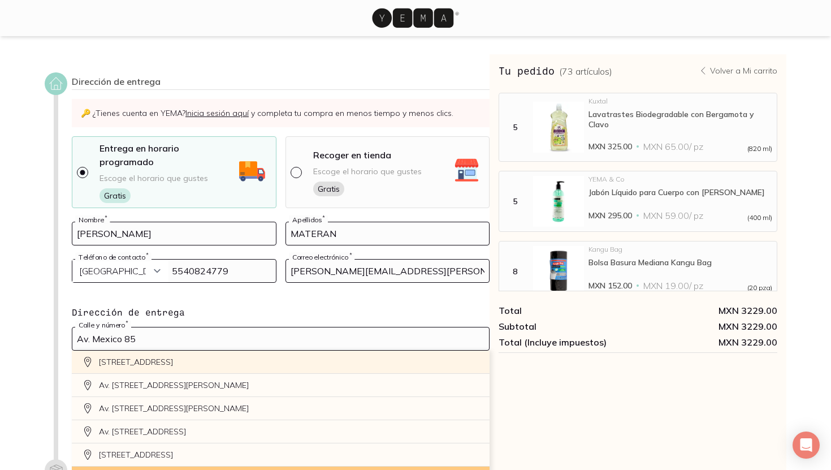
click at [237, 350] on div "[STREET_ADDRESS]" at bounding box center [281, 361] width 418 height 23
type input "[STREET_ADDRESS][PERSON_NAME]"
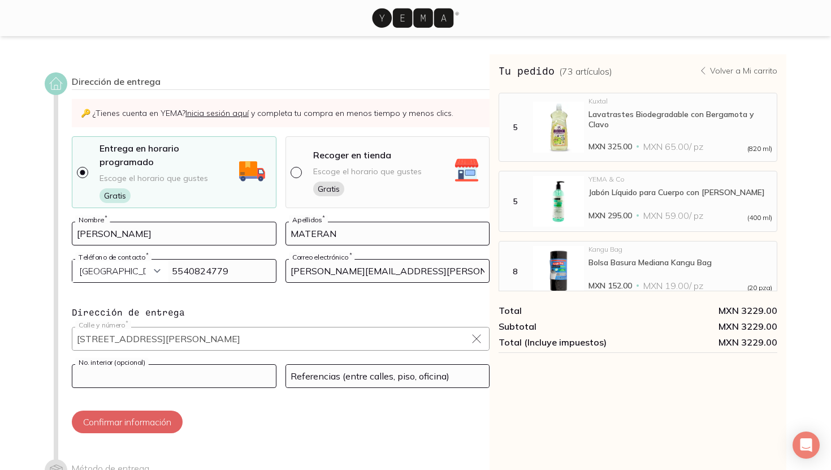
click at [213, 364] on input at bounding box center [173, 375] width 203 height 23
type input "piso 7"
click at [322, 364] on input at bounding box center [387, 375] width 203 height 23
type input "D"
type input "Frente a [GEOGRAPHIC_DATA]"
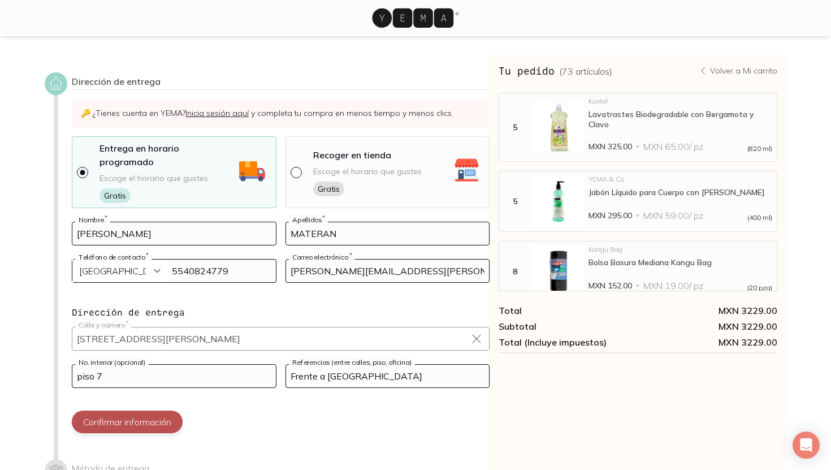
click at [165, 410] on button "Confirmar información" at bounding box center [127, 421] width 111 height 23
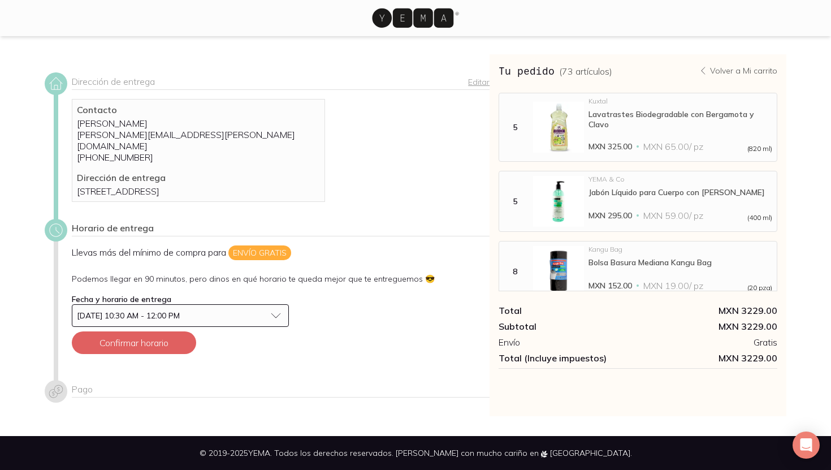
click at [171, 317] on span "[DATE] 10:30 AM - 12:00 PM" at bounding box center [128, 315] width 103 height 10
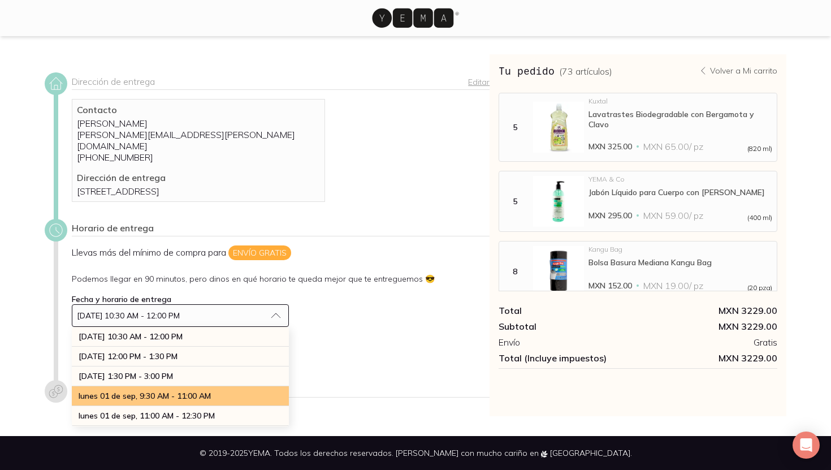
click at [200, 398] on span "lunes 01 de sep, 9:30 AM - 11:00 AM" at bounding box center [145, 395] width 132 height 10
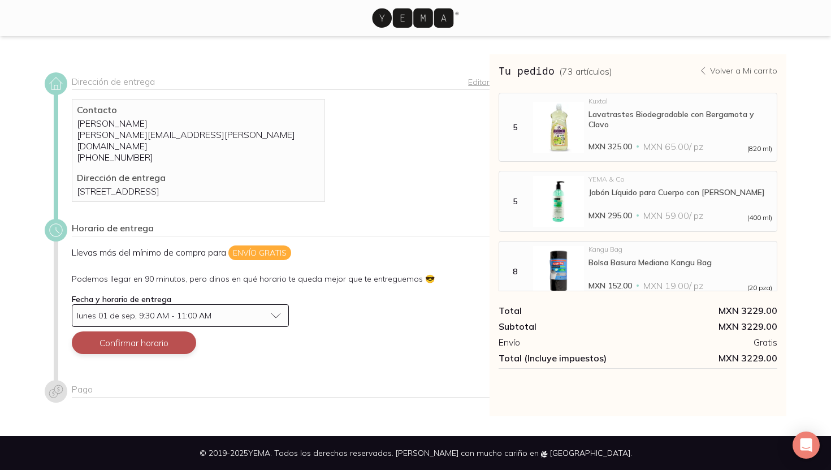
click at [145, 344] on button "Confirmar horario" at bounding box center [134, 342] width 124 height 23
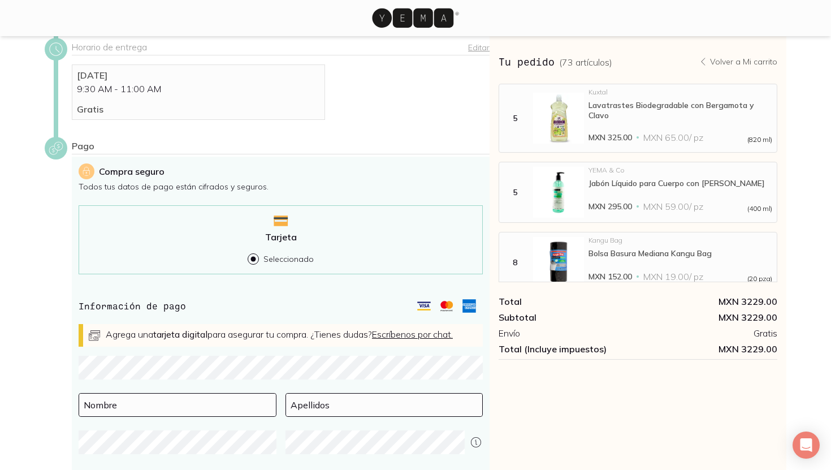
scroll to position [172, 0]
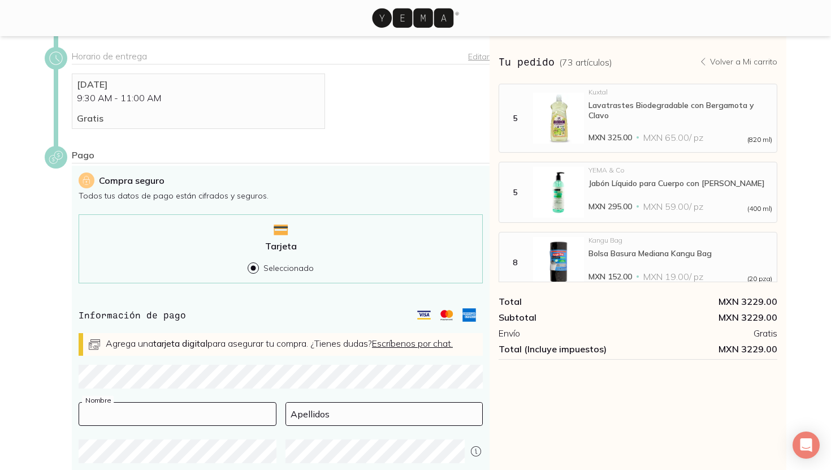
type input "[PERSON_NAME]"
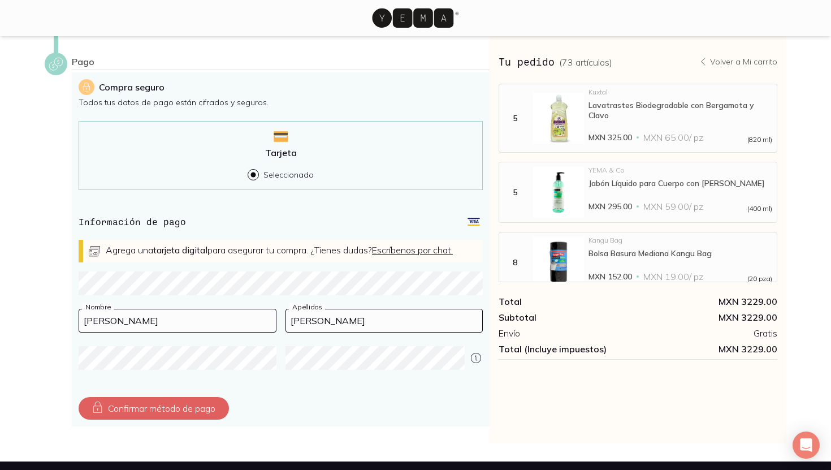
scroll to position [290, 0]
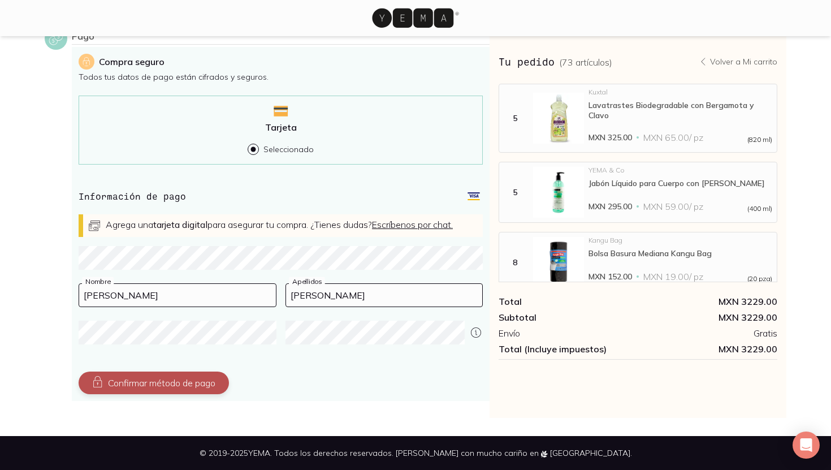
click at [189, 388] on button "Confirmar método de pago" at bounding box center [154, 382] width 150 height 23
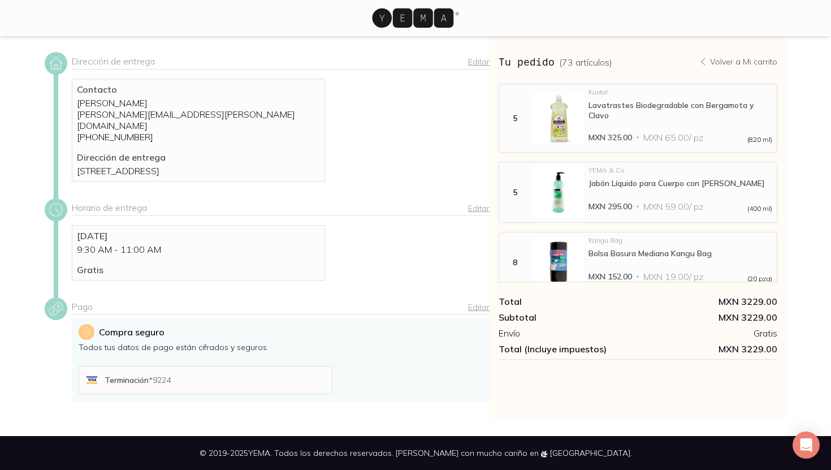
scroll to position [167, 0]
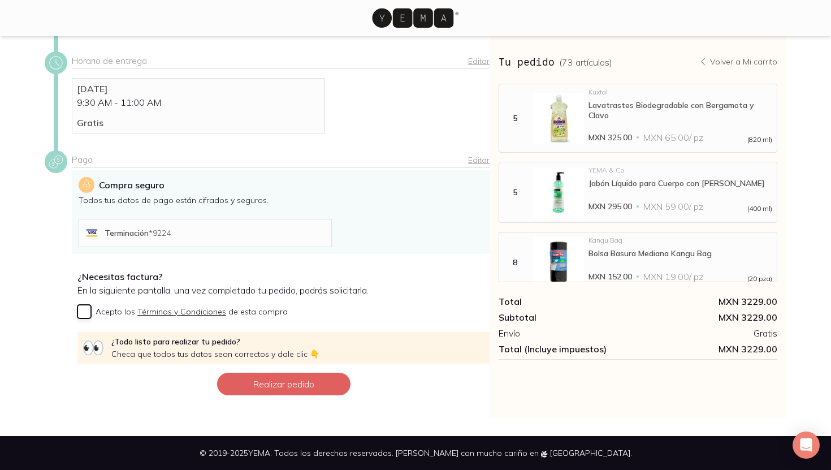
click at [82, 314] on input "Acepto los Términos y Condiciones de esta compra" at bounding box center [84, 312] width 14 height 14
checkbox input "true"
click at [257, 381] on button "Realizar pedido" at bounding box center [283, 383] width 133 height 23
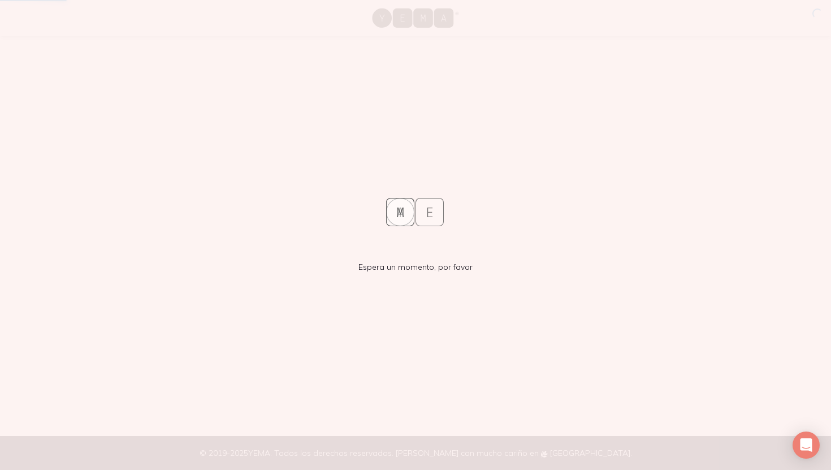
scroll to position [0, 0]
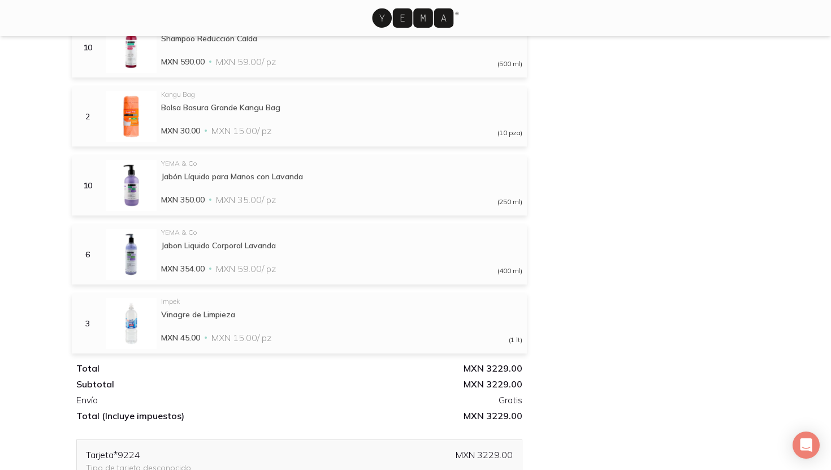
scroll to position [882, 0]
